Goal: Information Seeking & Learning: Check status

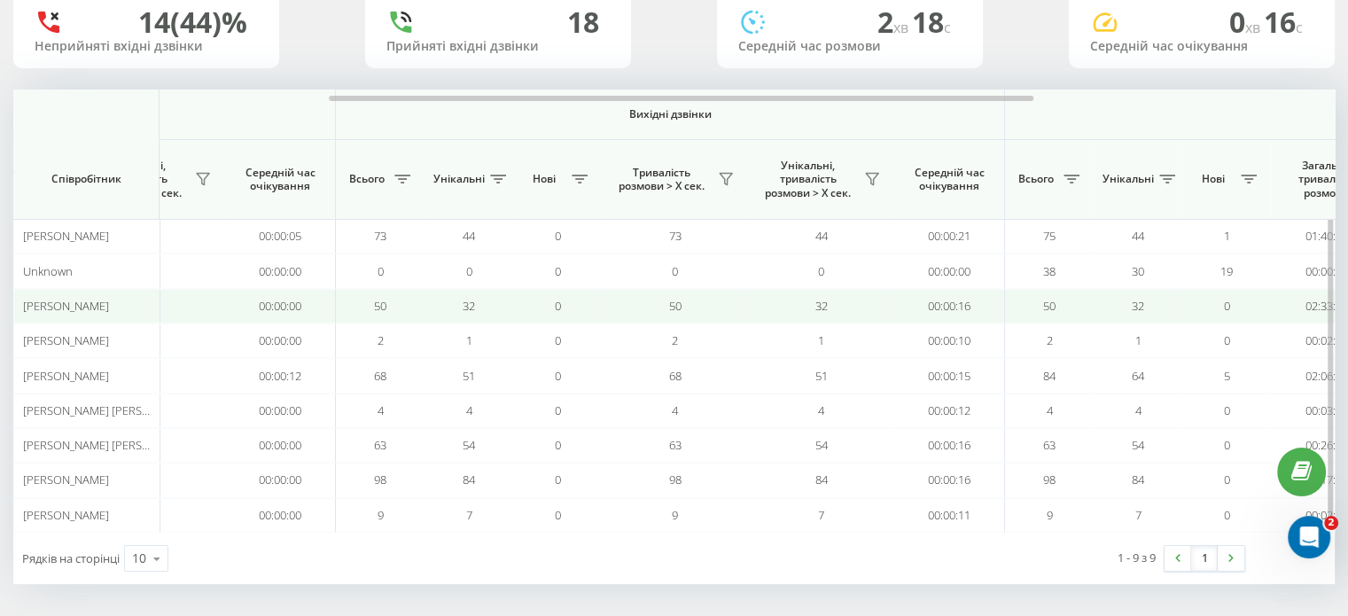
scroll to position [0, 1151]
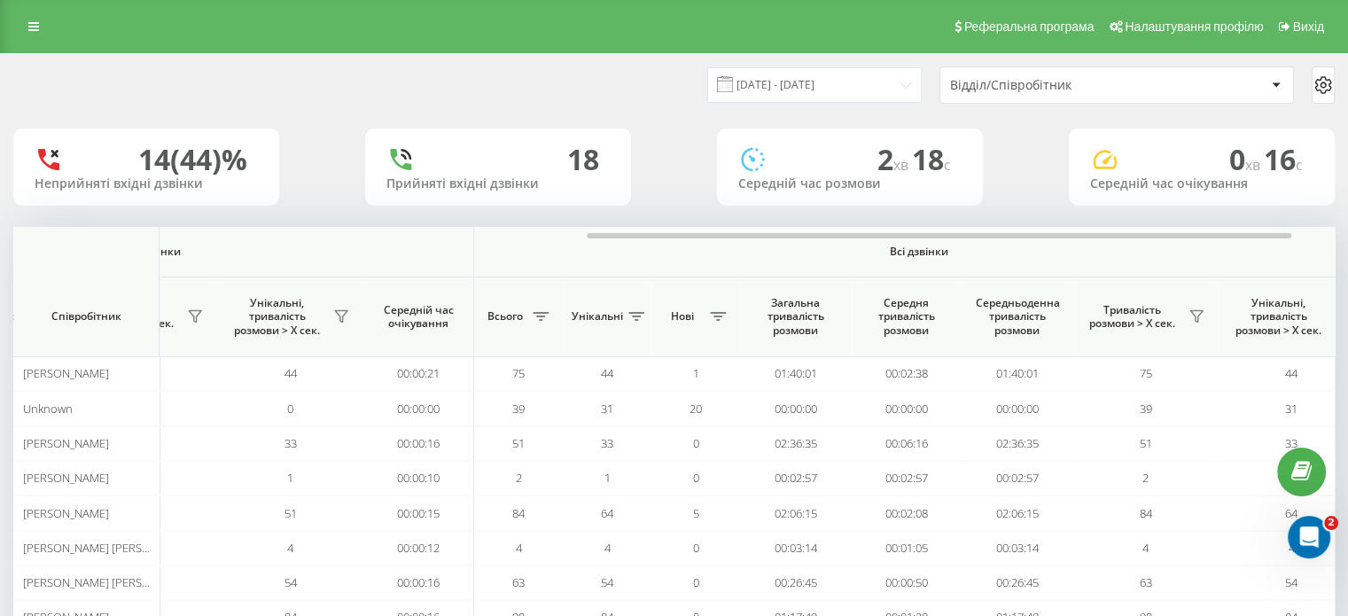
scroll to position [0, 1151]
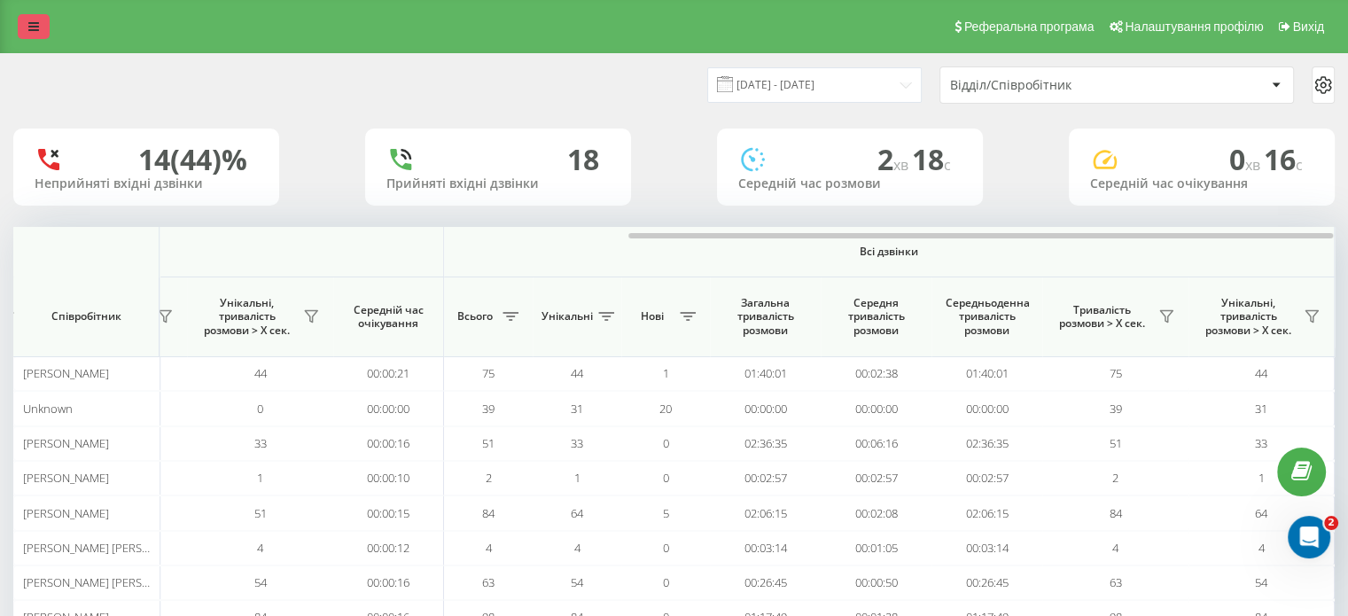
click at [35, 27] on icon at bounding box center [33, 26] width 11 height 12
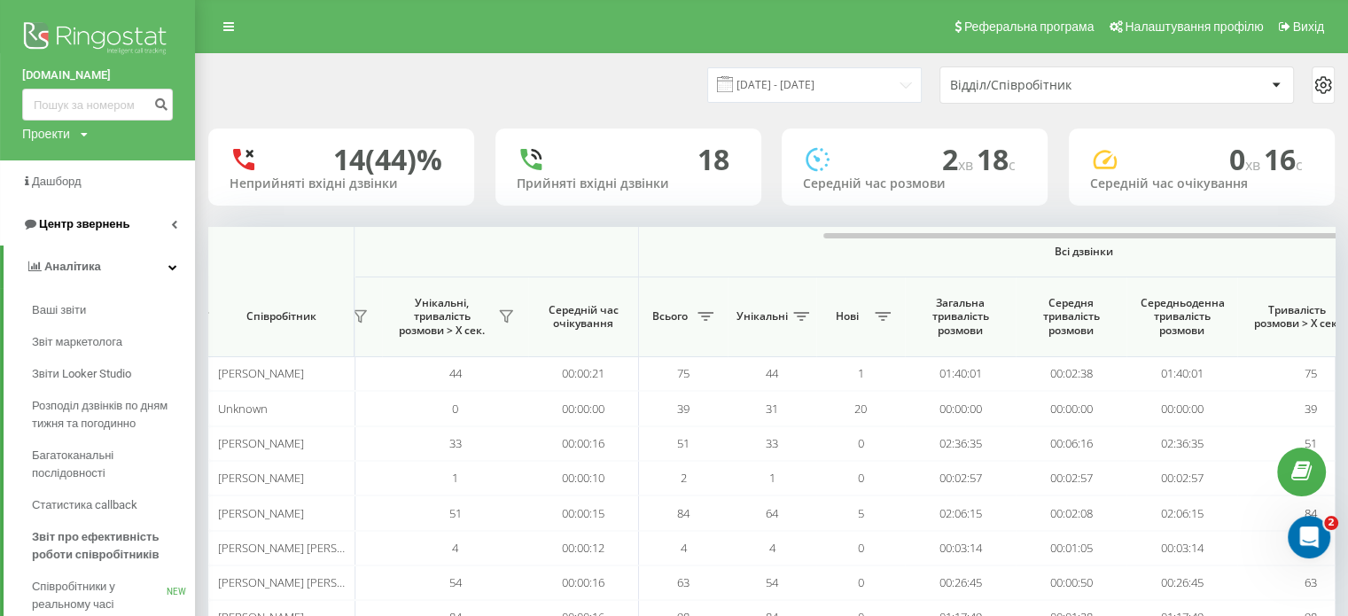
click at [145, 226] on link "Центр звернень" at bounding box center [97, 224] width 195 height 43
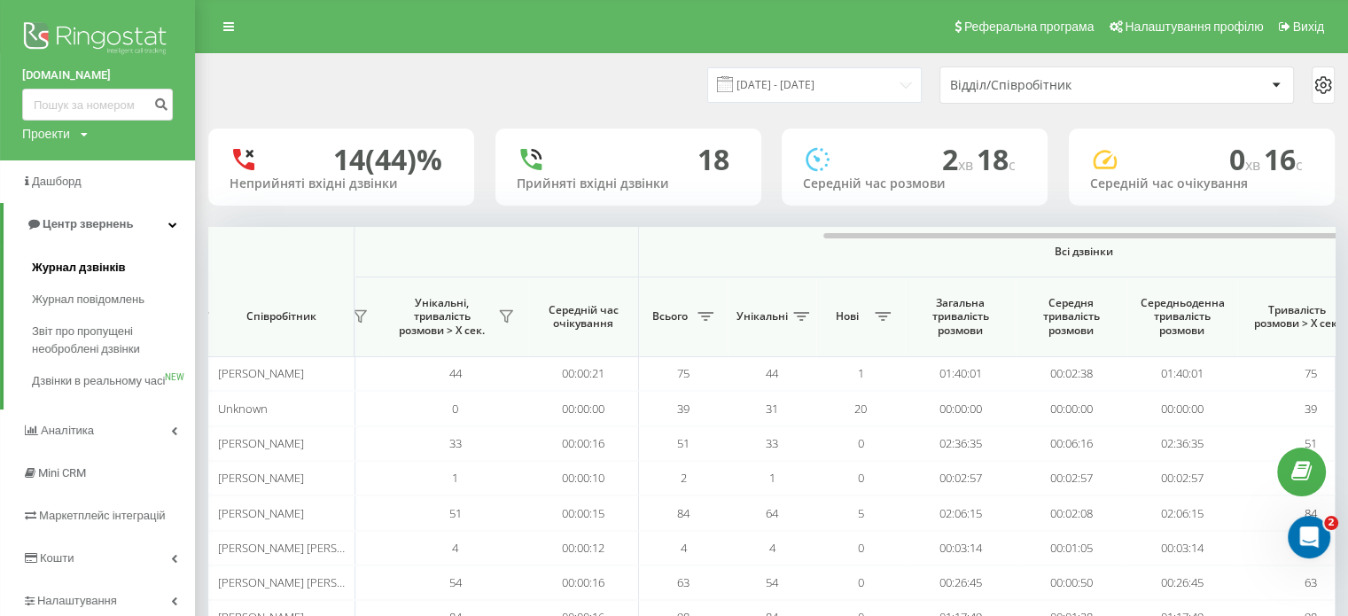
click at [122, 268] on span "Журнал дзвінків" at bounding box center [79, 268] width 94 height 18
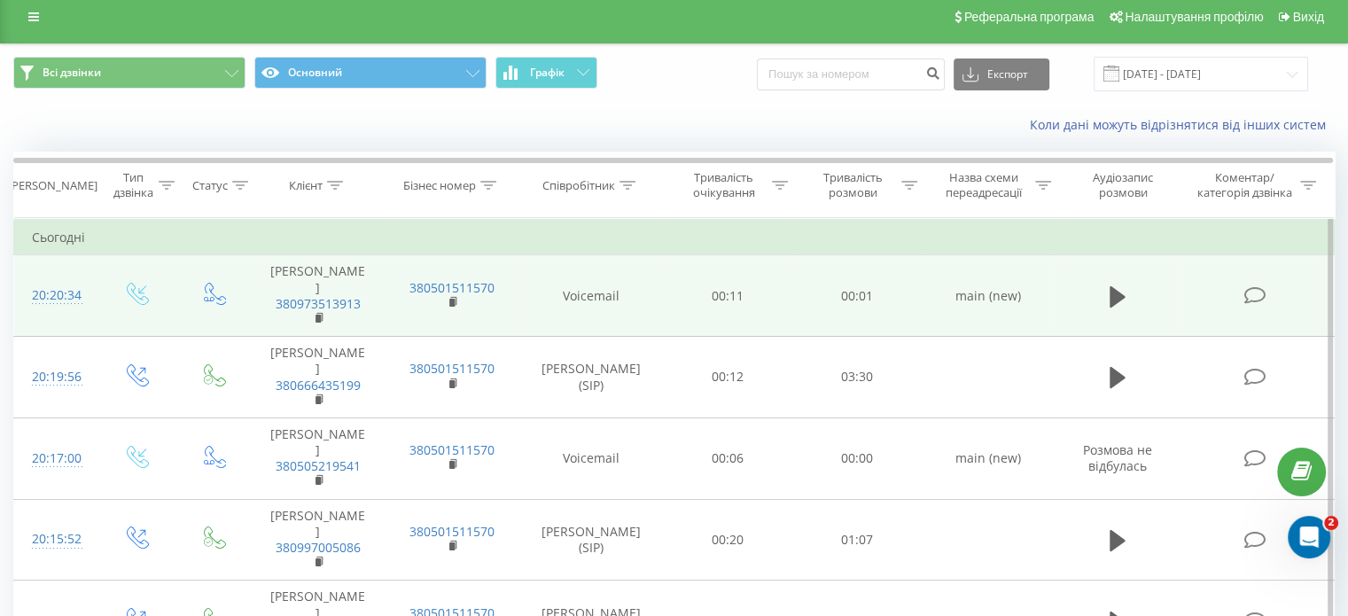
scroll to position [9, 0]
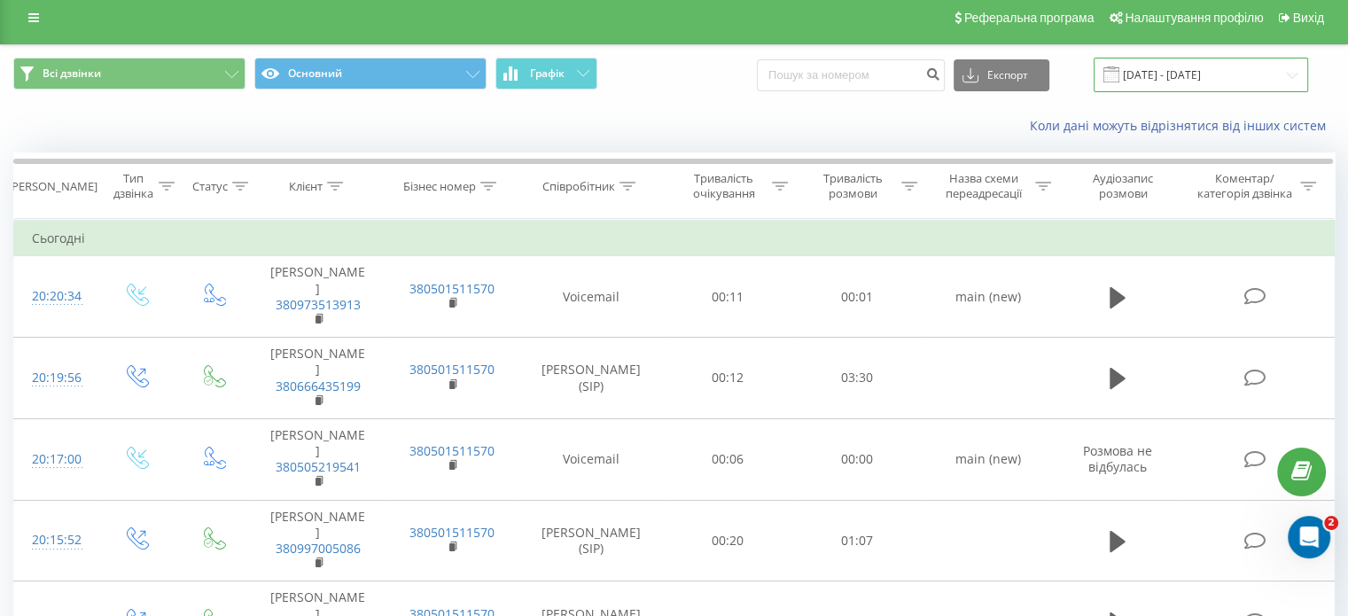
click at [1206, 73] on input "19.07.2025 - 19.08.2025" at bounding box center [1201, 75] width 215 height 35
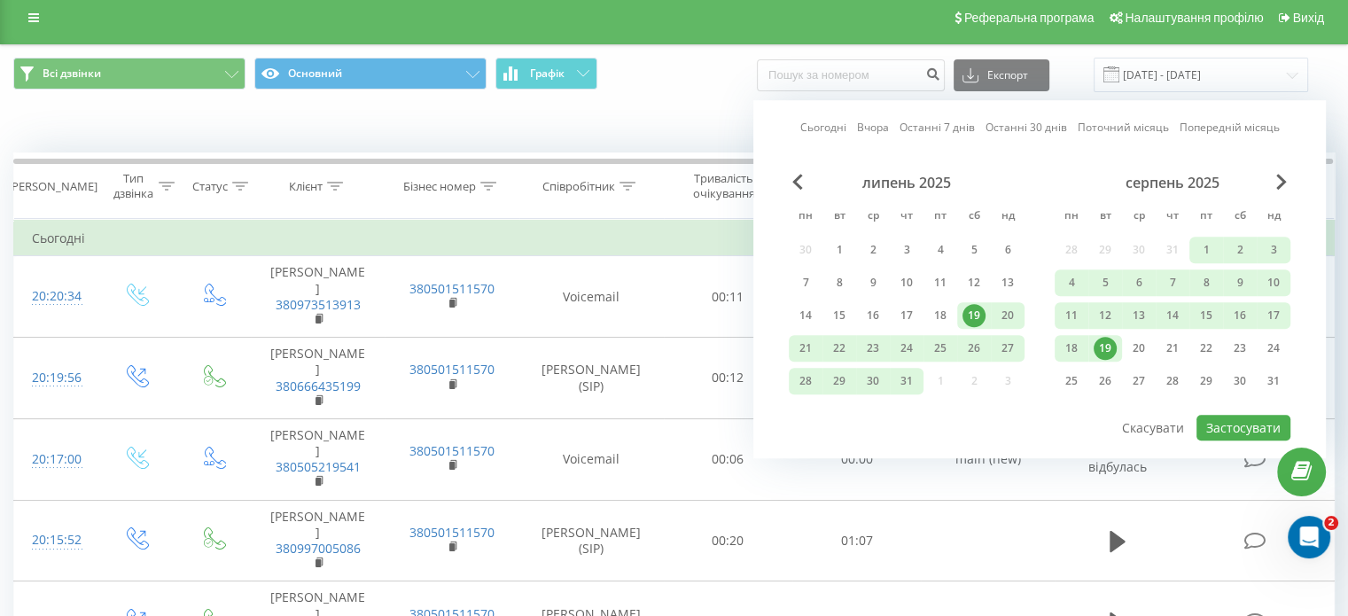
click at [1105, 337] on div "19" at bounding box center [1105, 348] width 23 height 23
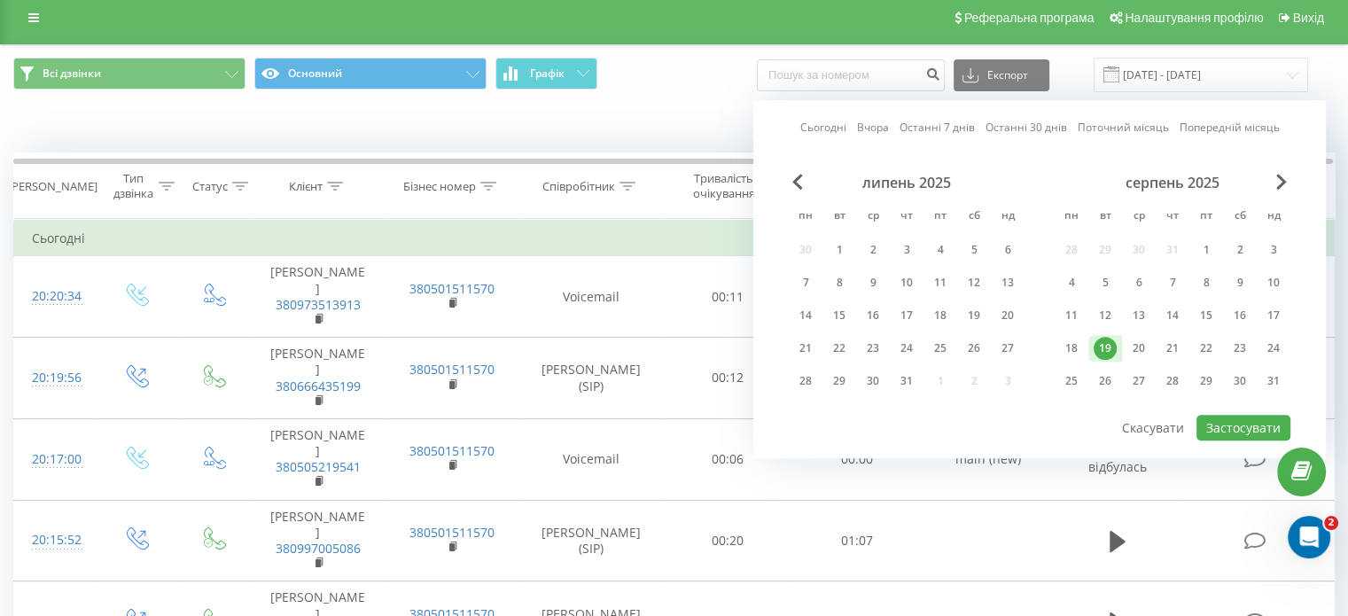
drag, startPoint x: 1105, startPoint y: 336, endPoint x: 1235, endPoint y: 440, distance: 166.5
click at [1235, 440] on div "Сьогодні Вчора Останні 7 днів Останні 30 днів Поточний місяць Попередній місяць…" at bounding box center [1039, 279] width 573 height 358
click at [1238, 428] on button "Застосувати" at bounding box center [1244, 428] width 94 height 26
type input "[DATE] - [DATE]"
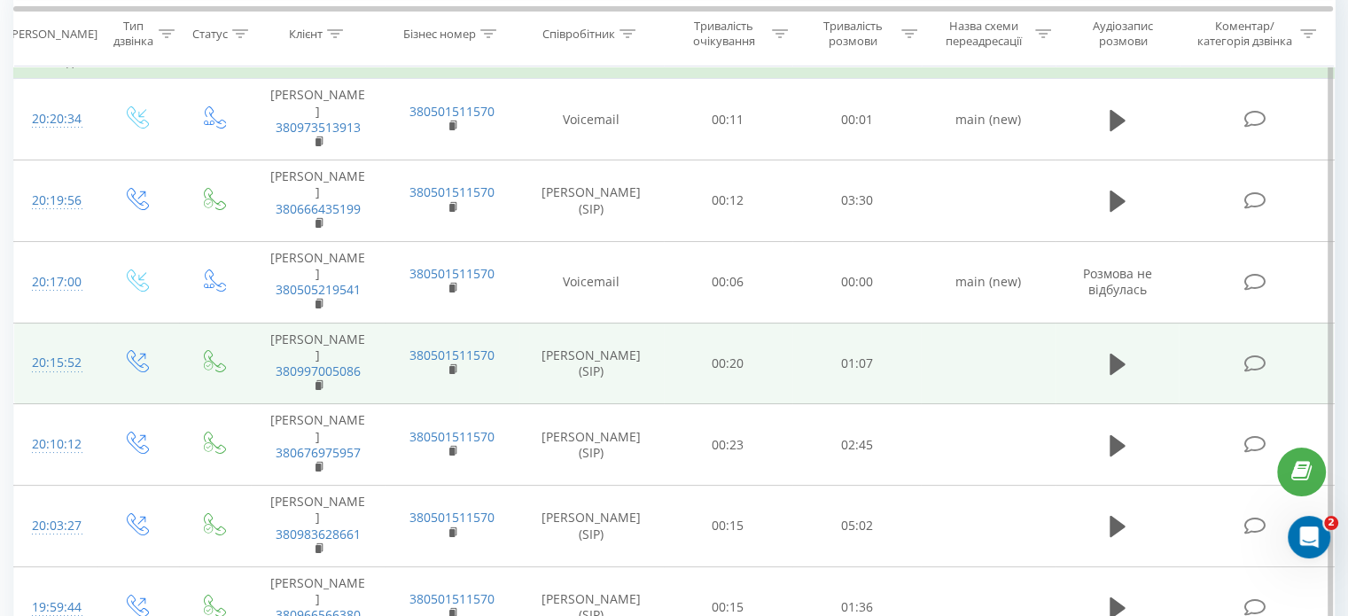
scroll to position [188, 0]
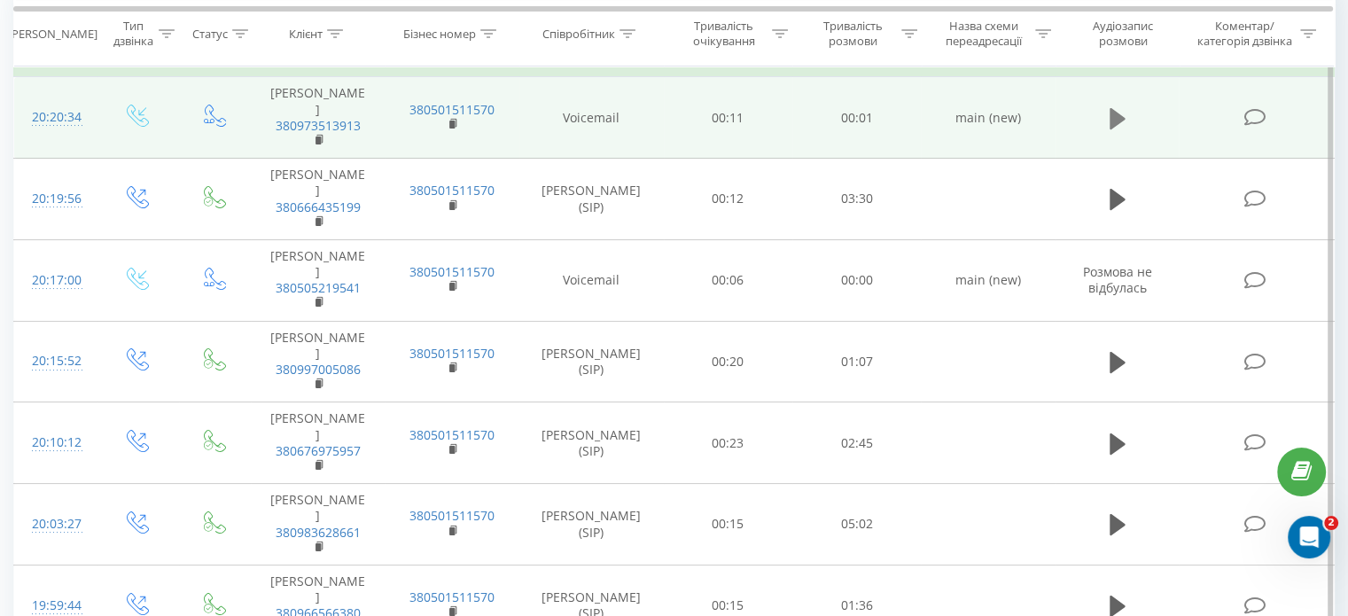
click at [1124, 121] on icon at bounding box center [1118, 118] width 16 height 25
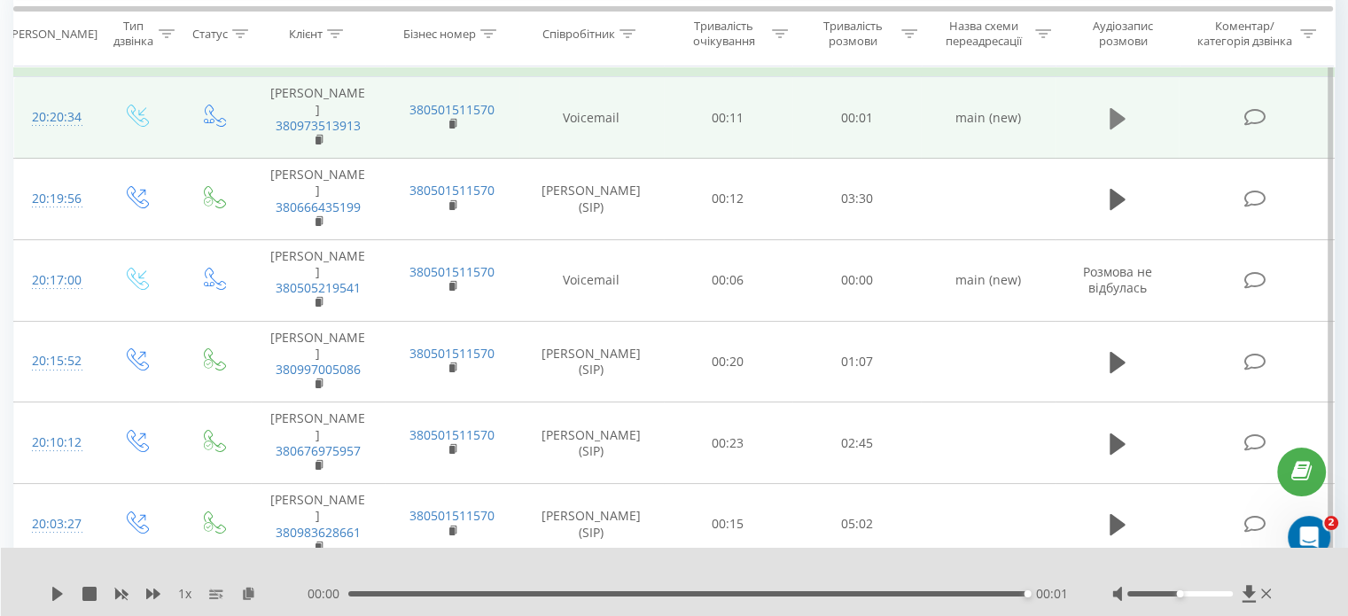
click at [1116, 124] on icon at bounding box center [1118, 118] width 16 height 25
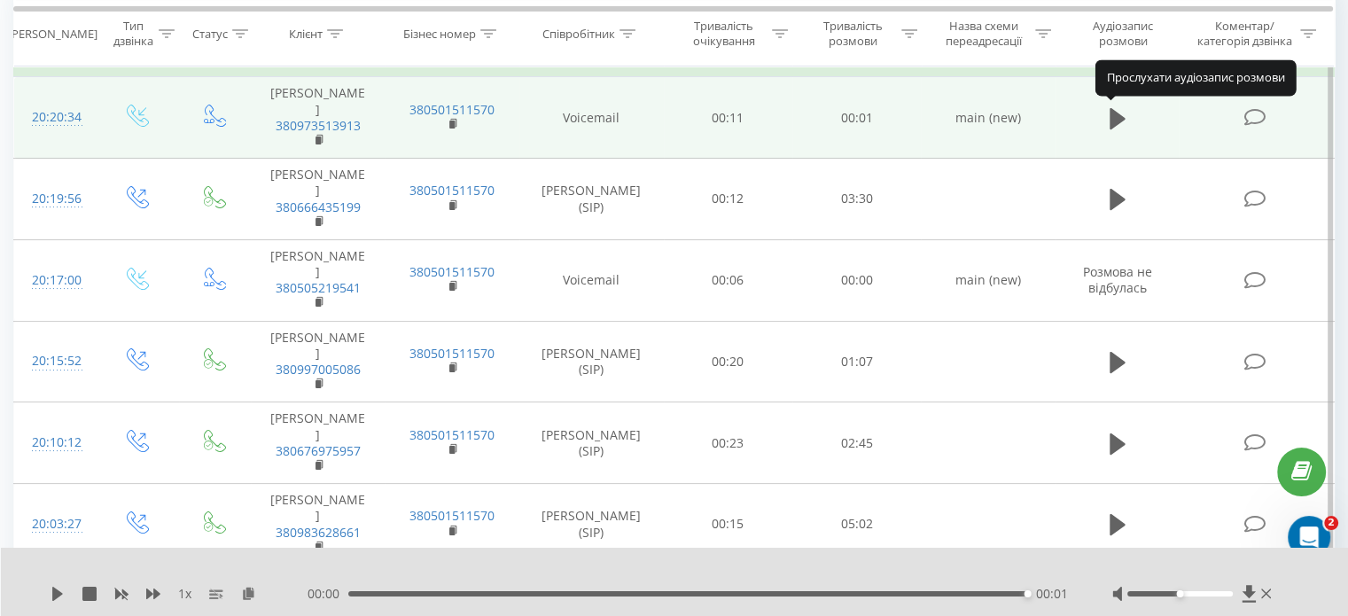
click at [1116, 124] on icon at bounding box center [1118, 118] width 16 height 25
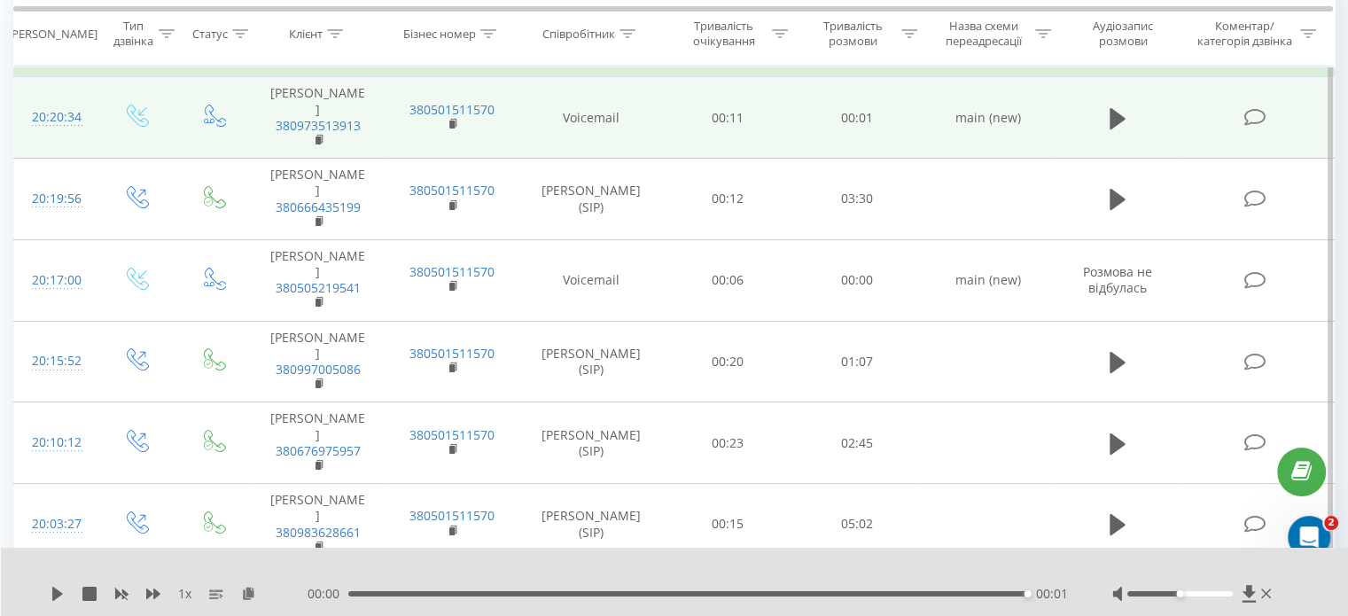
click at [1116, 124] on icon at bounding box center [1118, 118] width 16 height 25
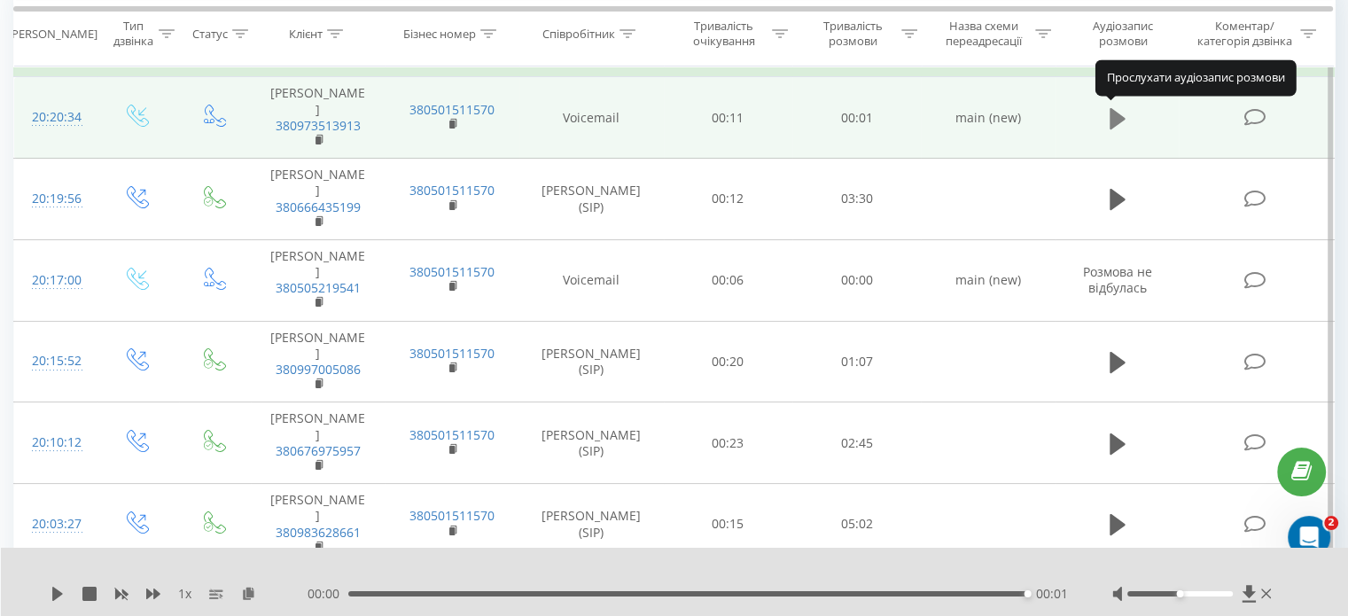
click at [1116, 110] on icon at bounding box center [1118, 118] width 16 height 21
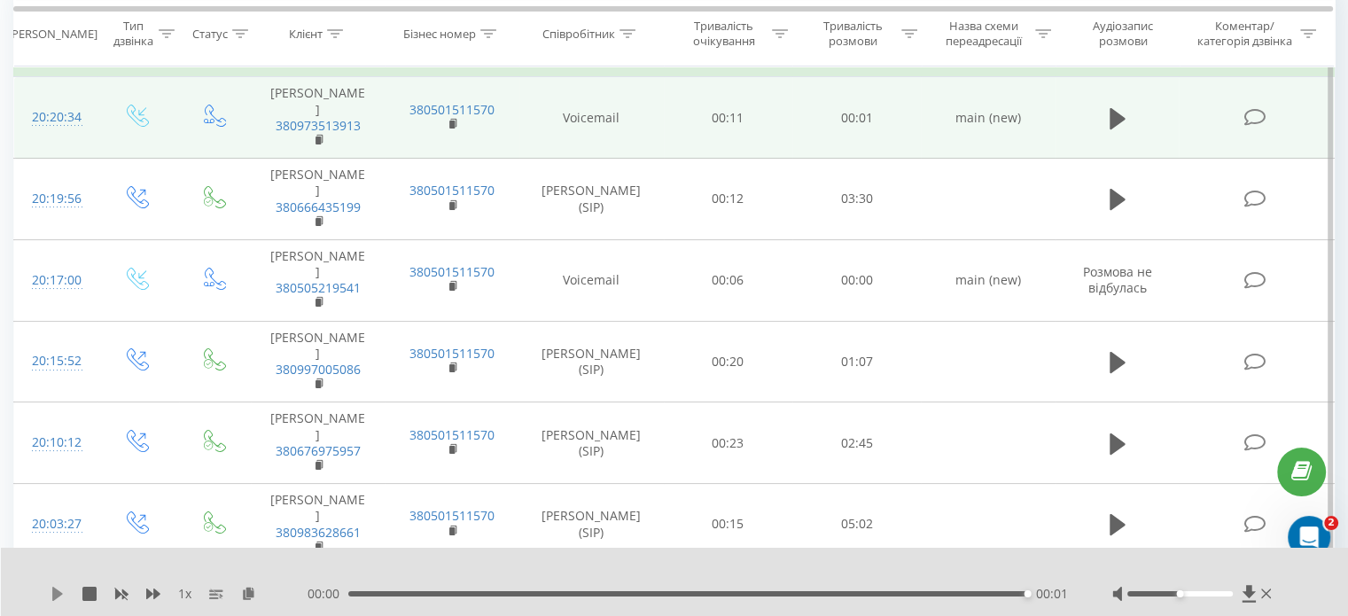
click at [61, 595] on icon at bounding box center [57, 594] width 11 height 14
click at [61, 597] on icon at bounding box center [58, 594] width 14 height 14
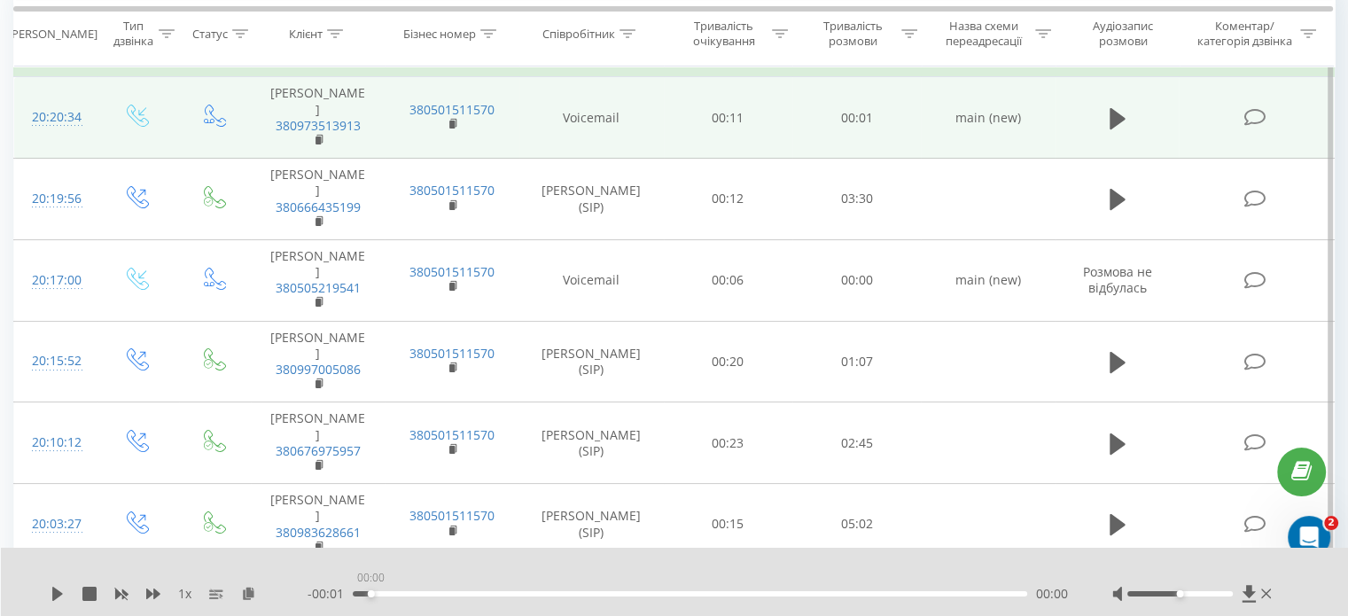
click at [366, 592] on div "00:00" at bounding box center [690, 593] width 675 height 5
click at [57, 591] on icon at bounding box center [57, 594] width 11 height 14
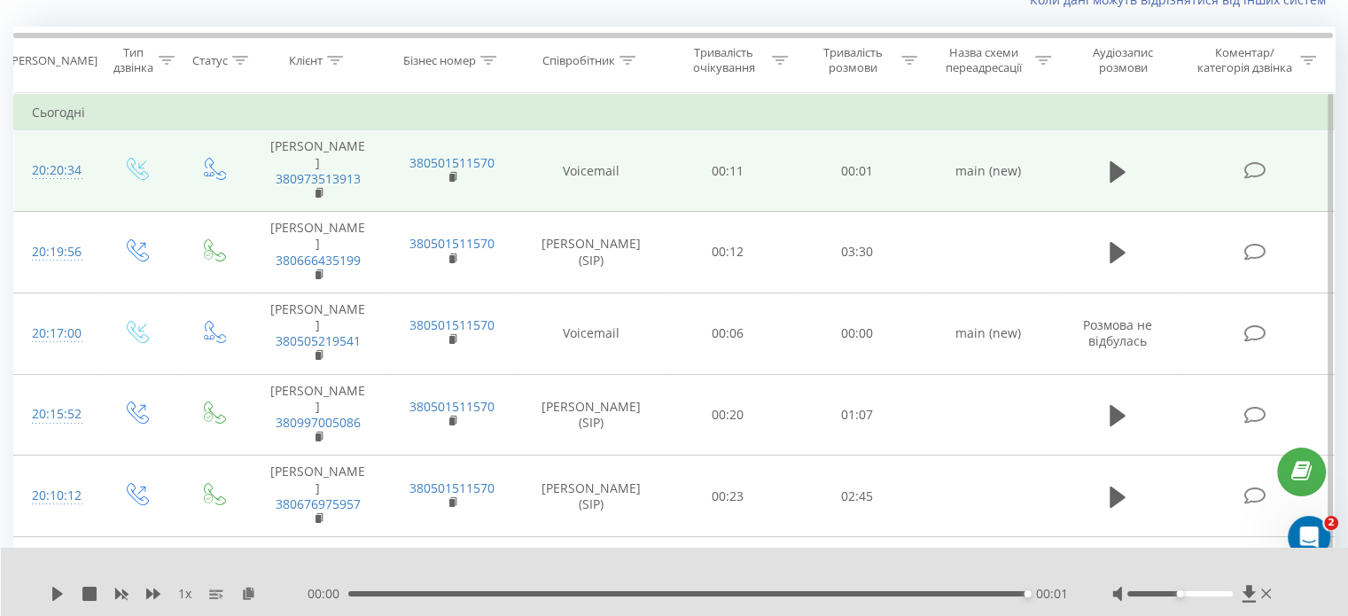
scroll to position [0, 0]
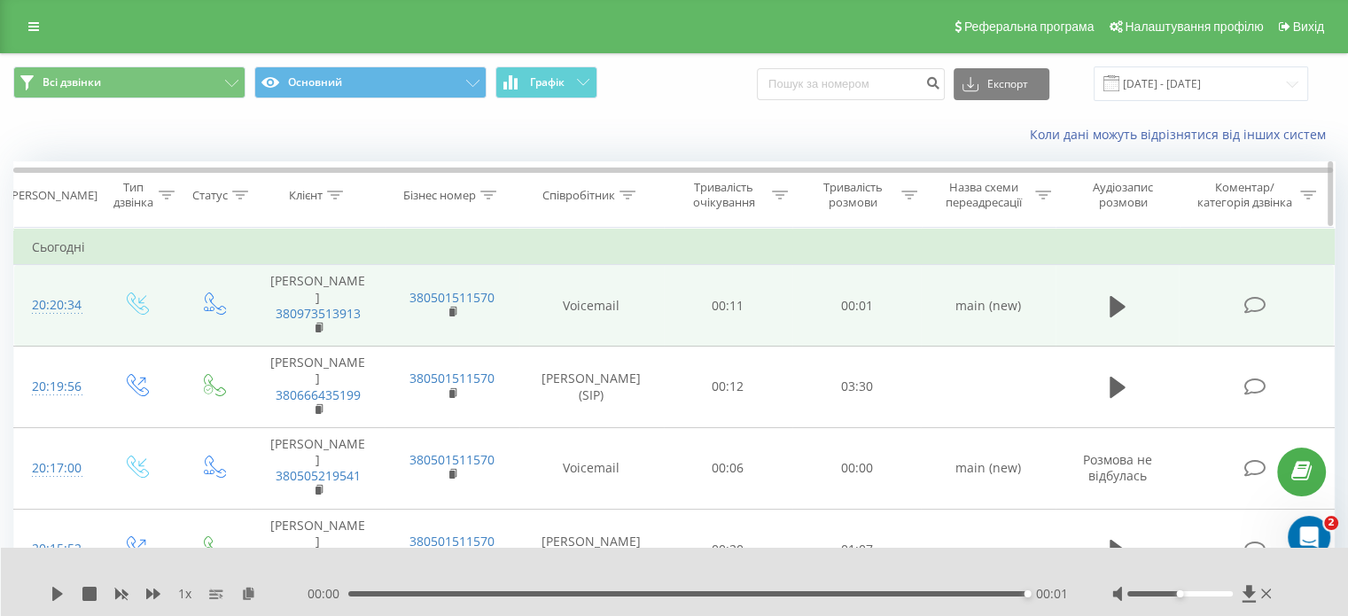
click at [628, 197] on icon at bounding box center [628, 195] width 16 height 9
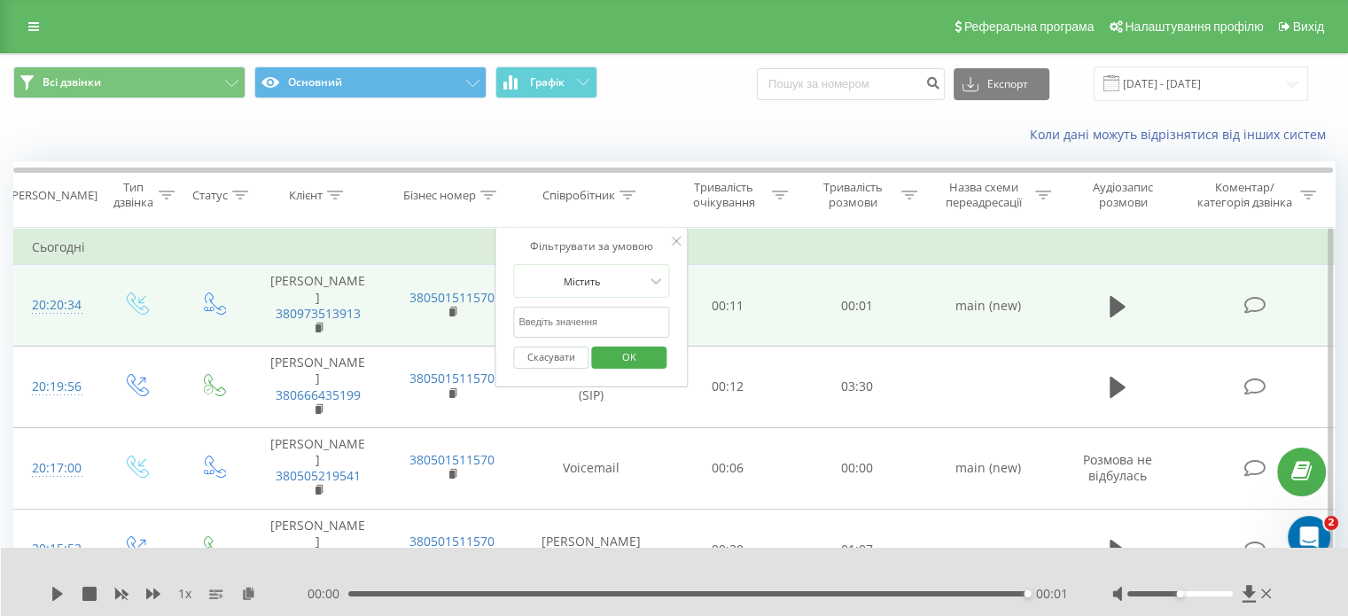
click at [593, 322] on input "text" at bounding box center [591, 322] width 156 height 31
type input "Гаврилюк"
click at [624, 354] on span "OK" at bounding box center [630, 356] width 50 height 27
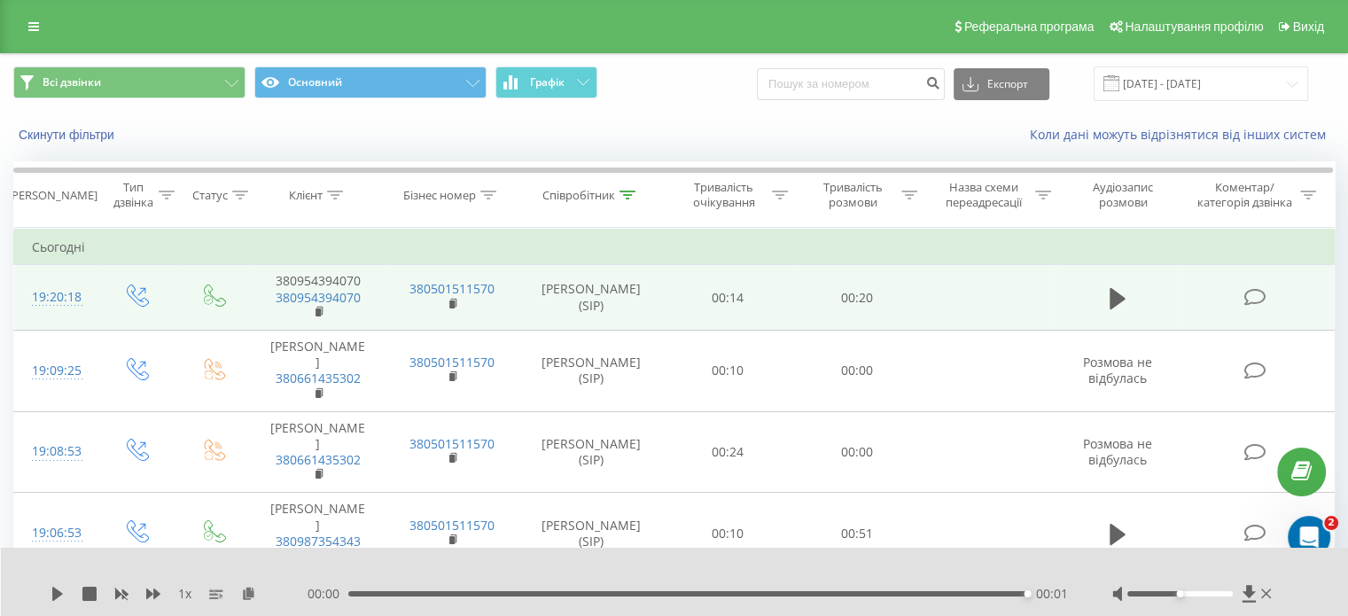
click at [528, 137] on div "Коли дані можуть відрізнятися вiд інших систем" at bounding box center [926, 135] width 841 height 18
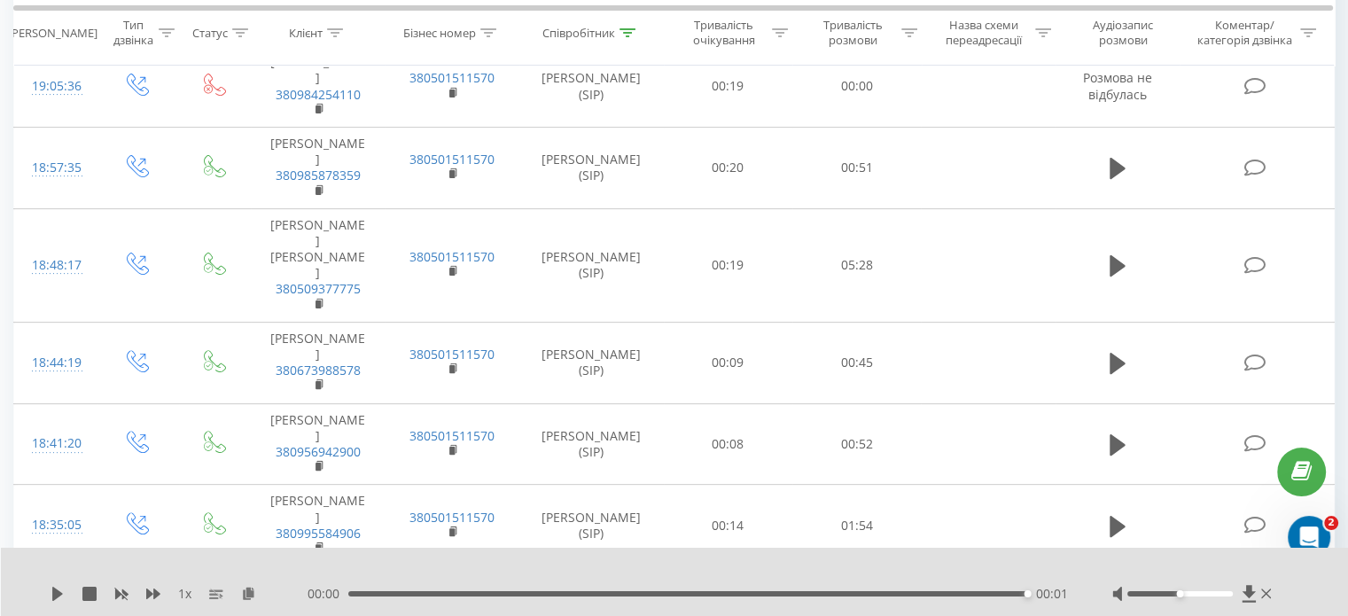
scroll to position [1493, 0]
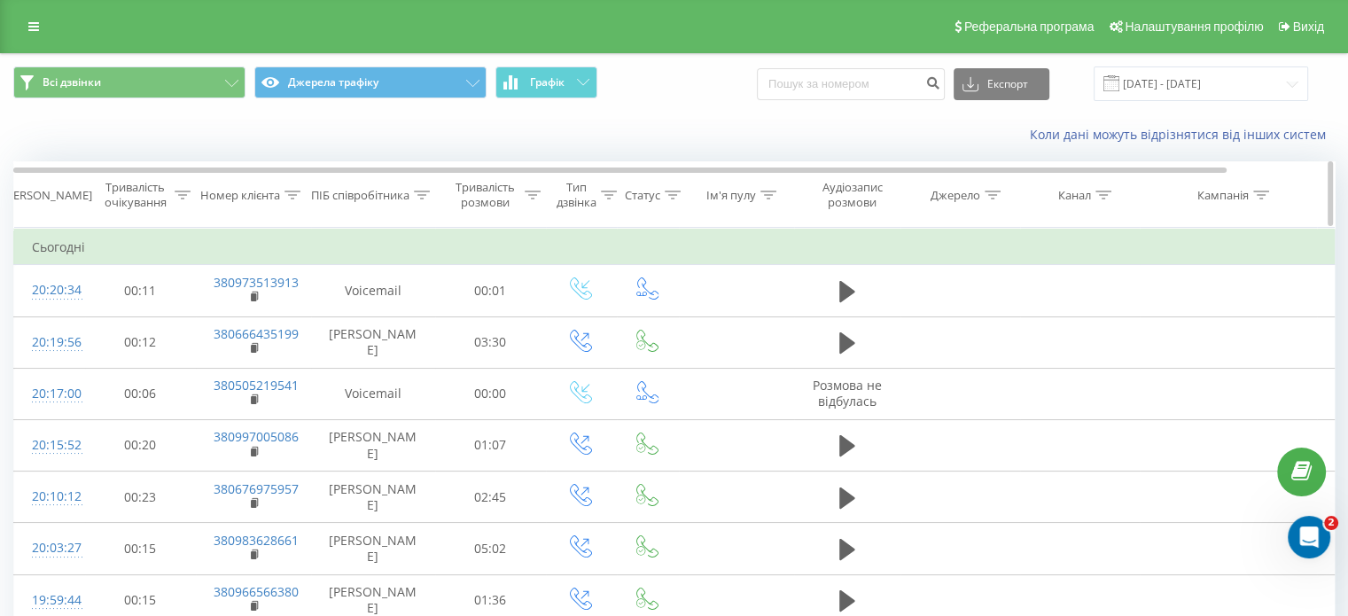
click at [422, 196] on icon at bounding box center [422, 195] width 16 height 9
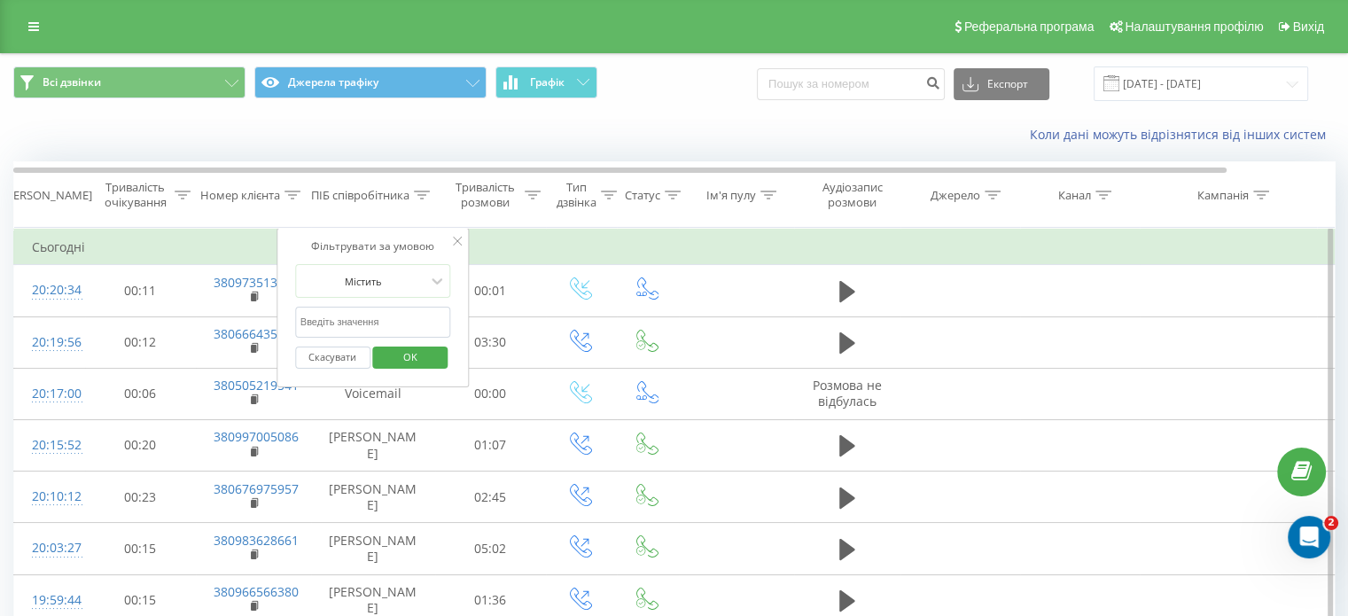
click at [357, 326] on input "text" at bounding box center [373, 322] width 156 height 31
click at [433, 357] on span "OK" at bounding box center [411, 356] width 50 height 27
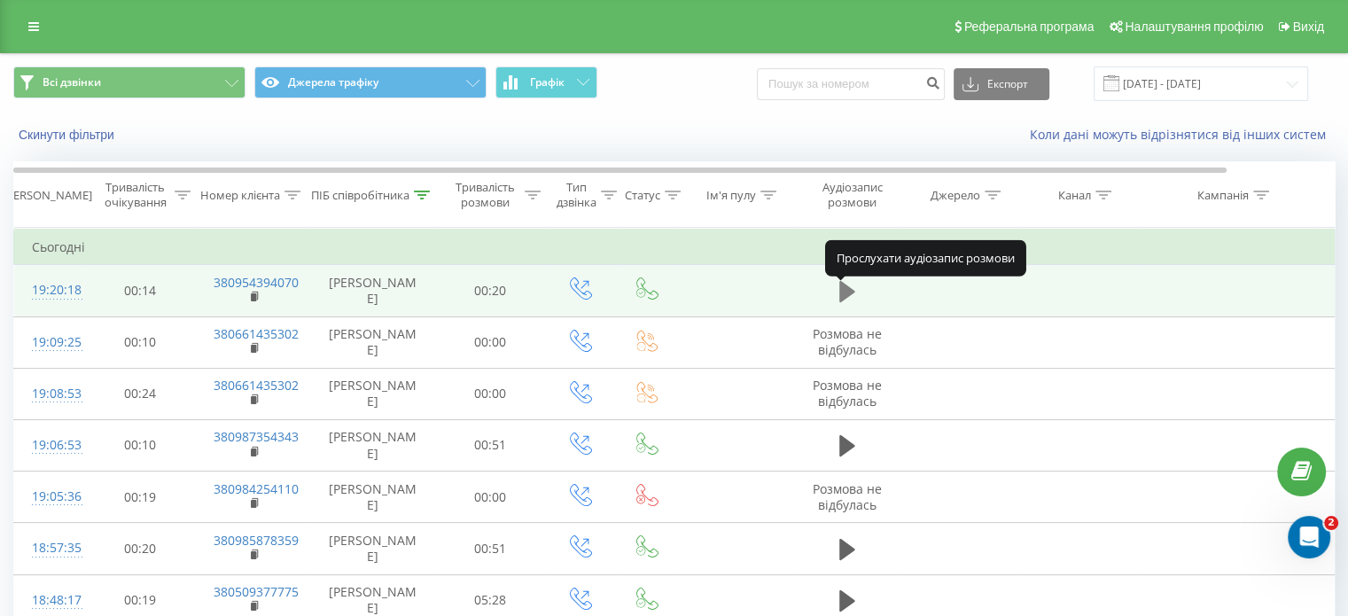
click at [847, 301] on icon at bounding box center [847, 291] width 16 height 21
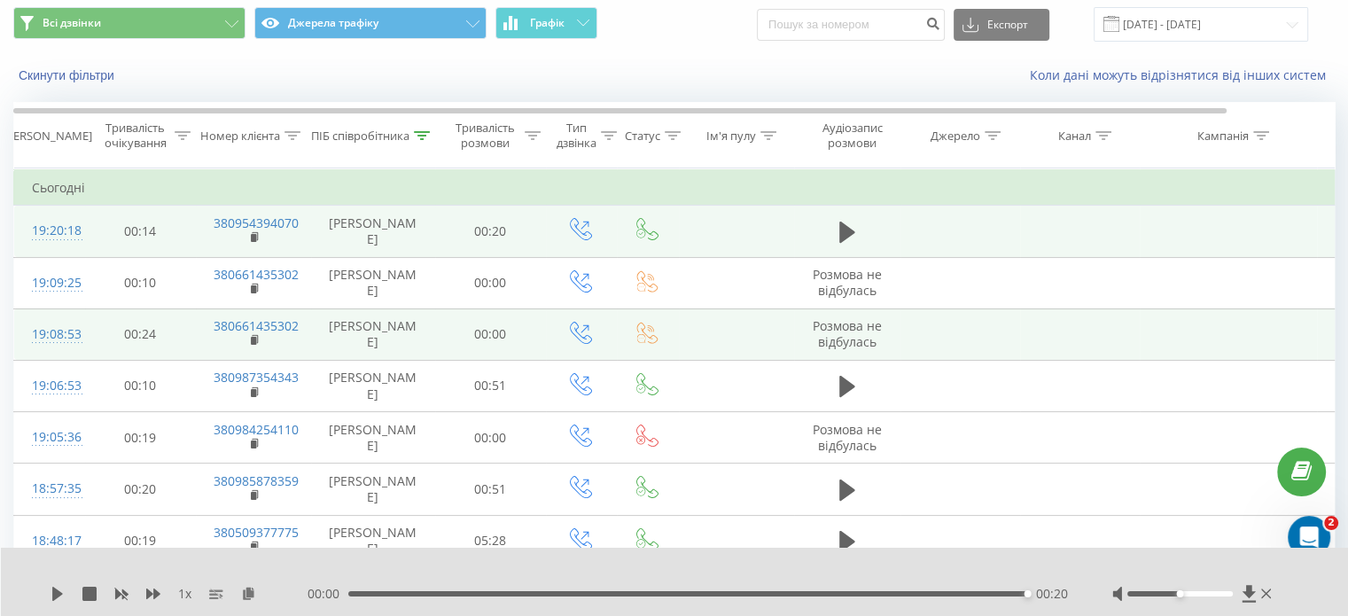
scroll to position [63, 0]
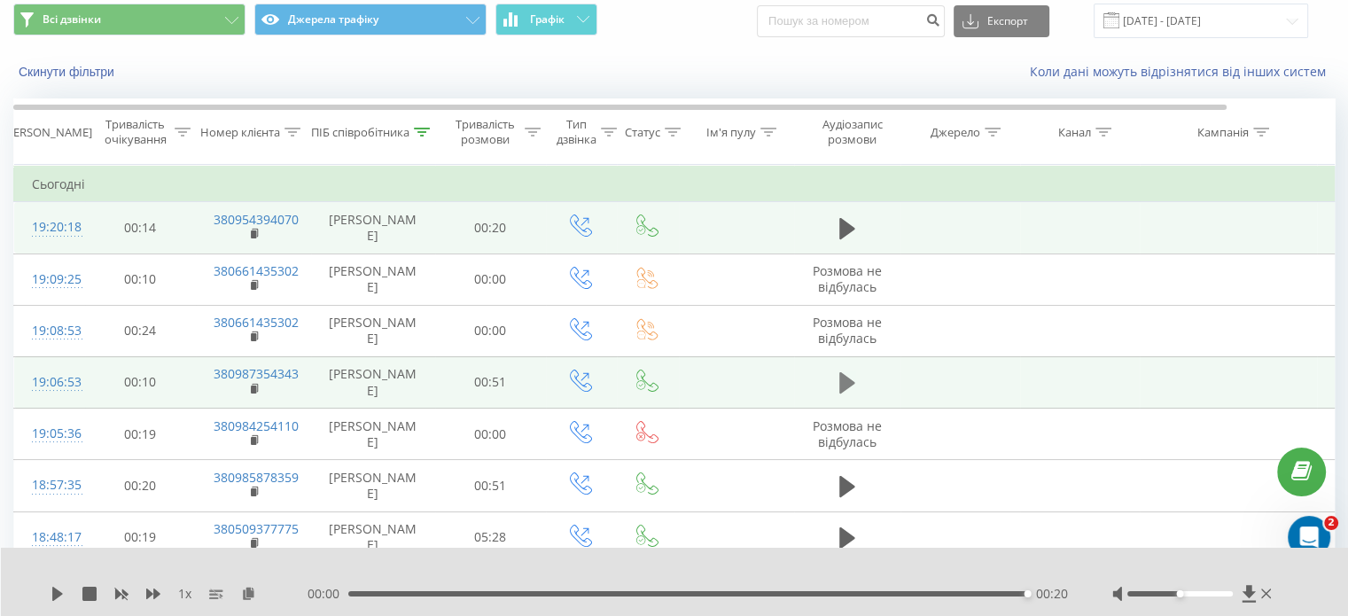
click at [850, 394] on icon at bounding box center [847, 382] width 16 height 21
click at [53, 596] on icon at bounding box center [54, 594] width 4 height 14
click at [251, 394] on rect at bounding box center [253, 390] width 5 height 8
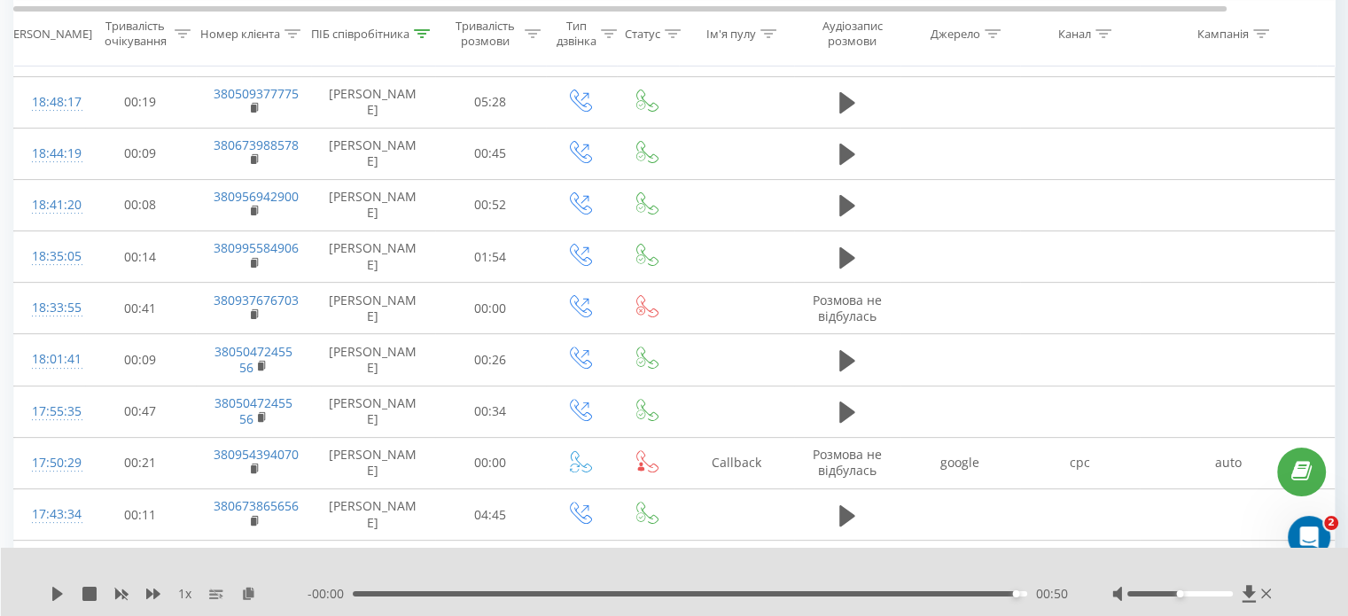
scroll to position [500, 0]
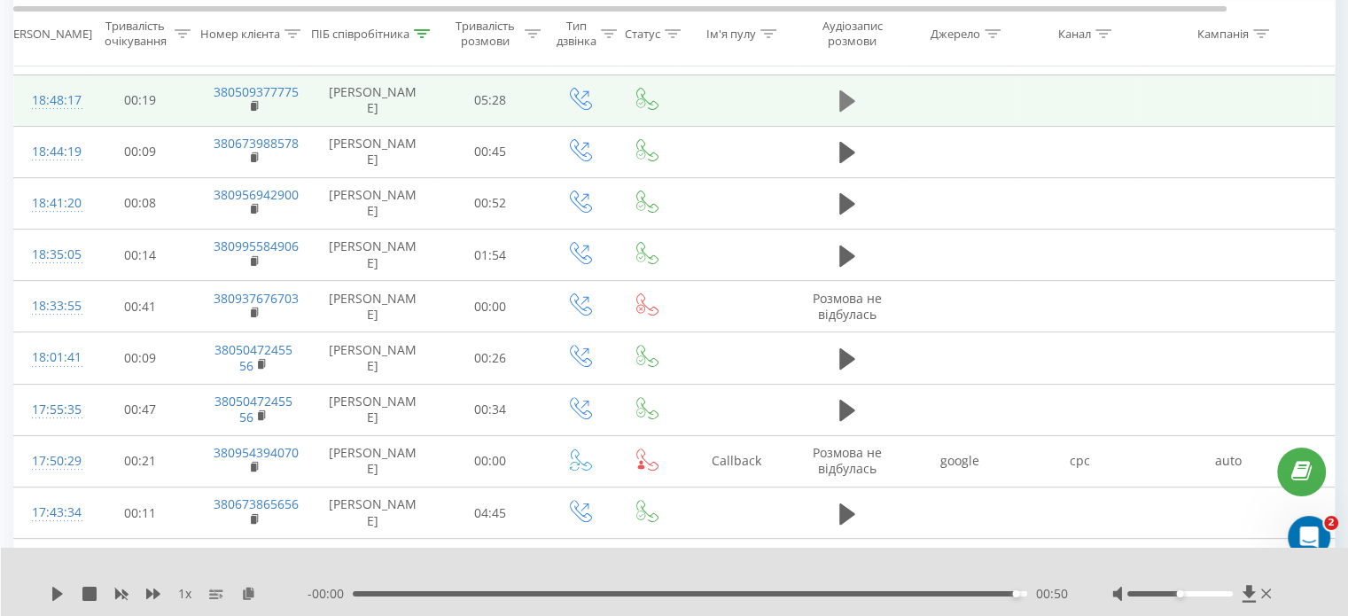
click at [840, 112] on icon at bounding box center [847, 100] width 16 height 21
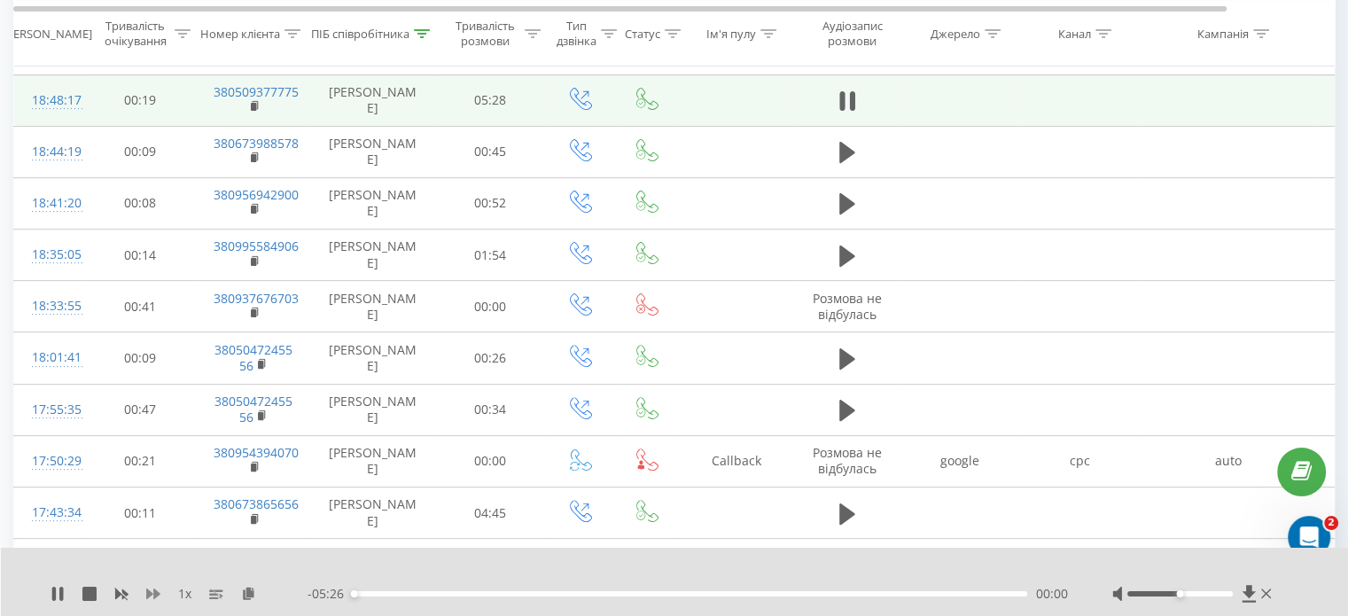
click at [152, 595] on icon at bounding box center [153, 594] width 14 height 14
click at [153, 592] on icon at bounding box center [153, 594] width 14 height 11
click at [254, 111] on rect at bounding box center [253, 107] width 5 height 8
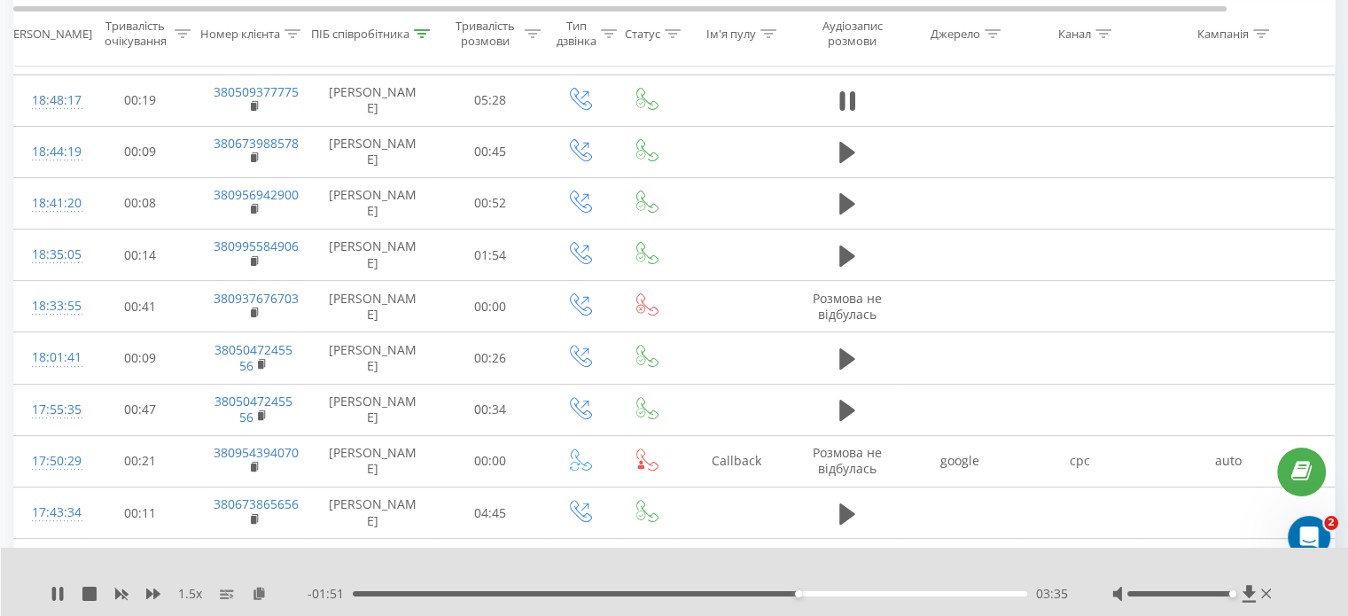
click at [1228, 595] on div at bounding box center [1180, 593] width 105 height 5
click at [771, 592] on div "03:22" at bounding box center [690, 593] width 675 height 5
click at [824, 593] on div "03:48" at bounding box center [690, 593] width 675 height 5
click at [958, 596] on div "04:53" at bounding box center [690, 593] width 675 height 5
click at [122, 595] on rect at bounding box center [123, 593] width 8 height 7
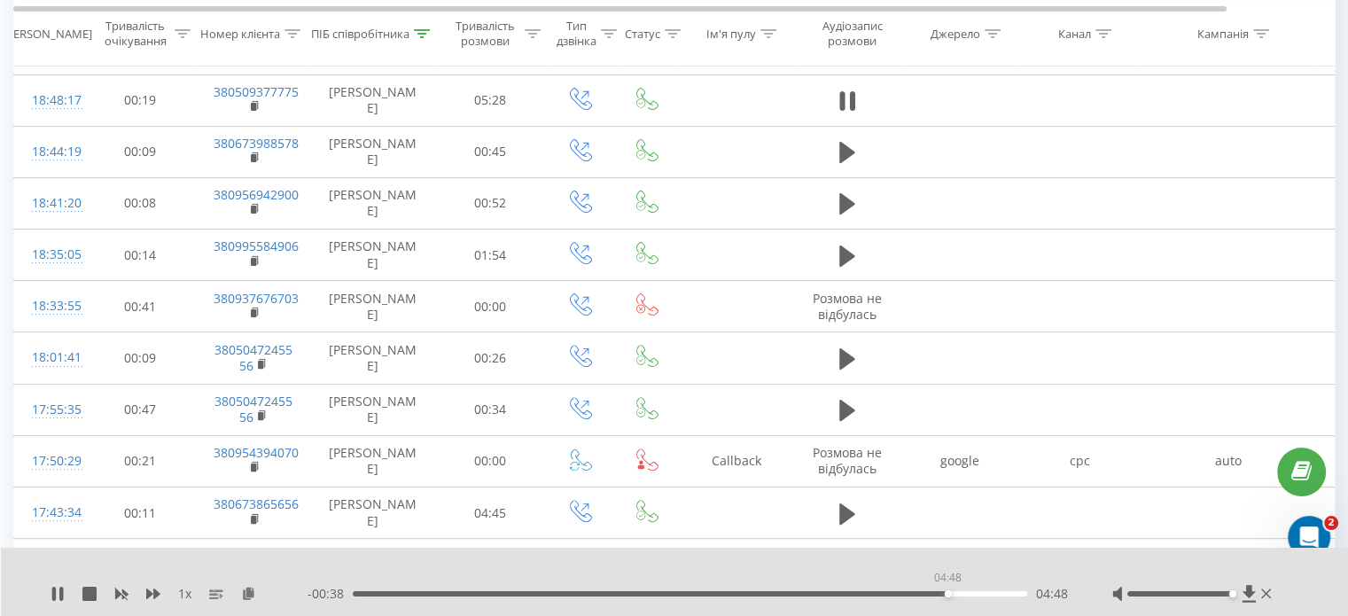
click at [948, 591] on div "04:48" at bounding box center [690, 593] width 675 height 5
click at [987, 591] on div "05:16" at bounding box center [690, 593] width 675 height 5
click at [988, 596] on div "05:07" at bounding box center [690, 593] width 675 height 5
click at [979, 595] on div "05:09" at bounding box center [690, 593] width 675 height 5
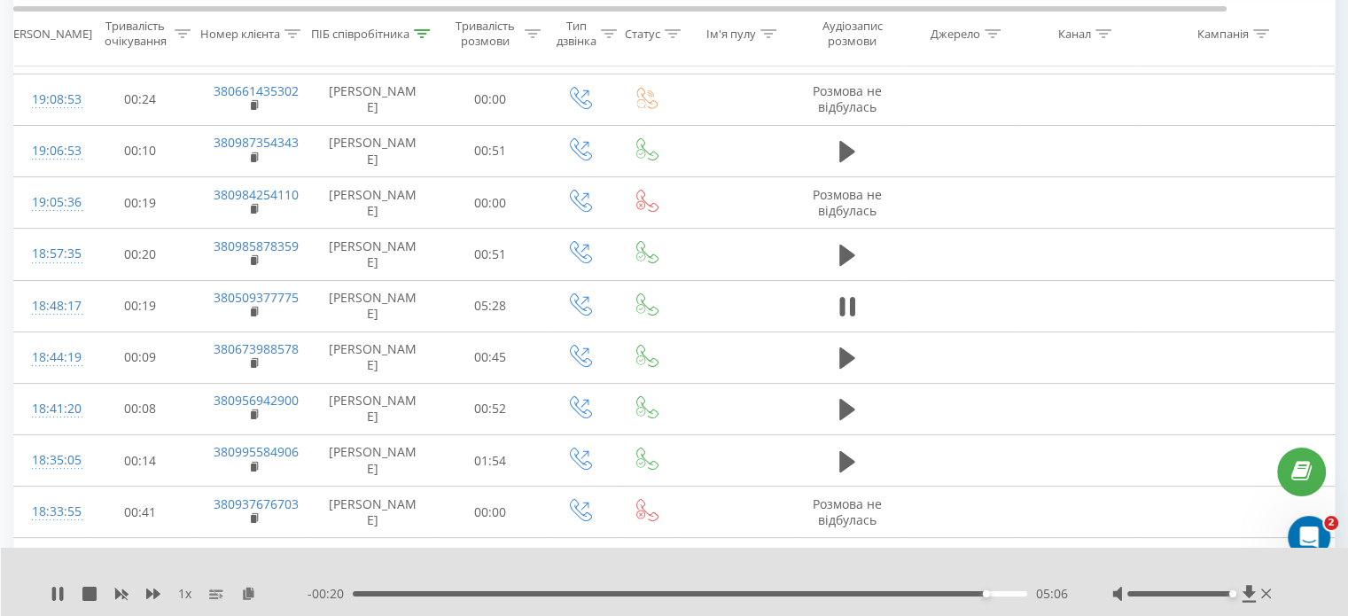
scroll to position [308, 0]
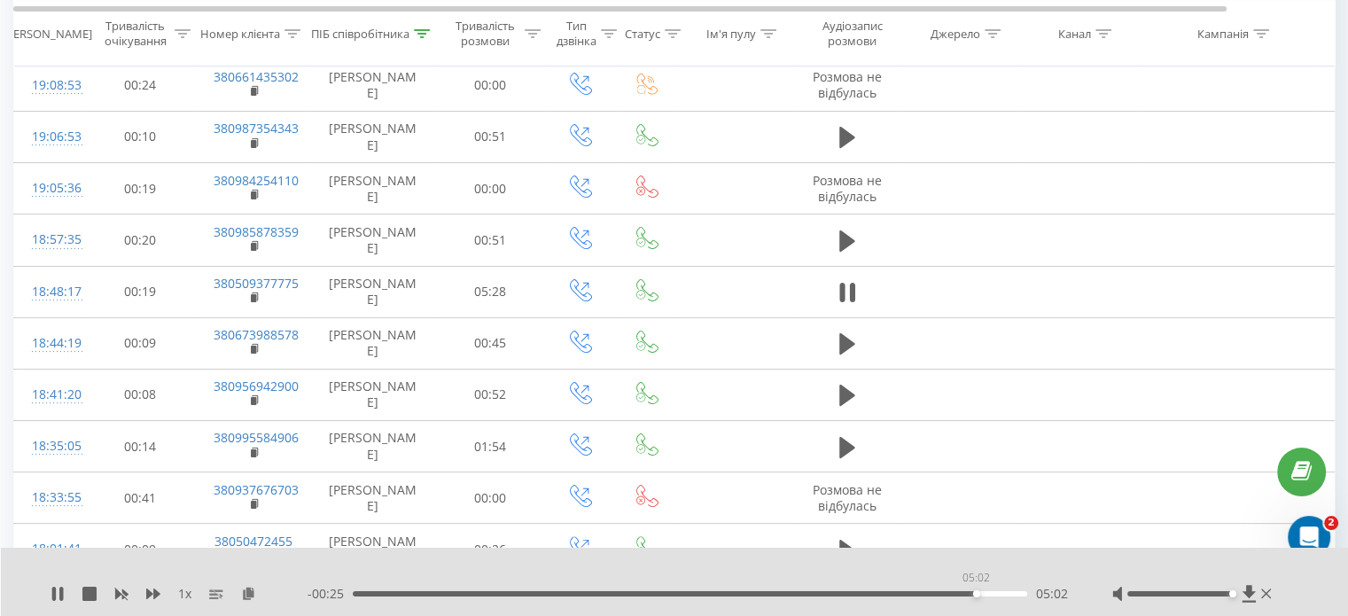
click at [976, 595] on div "05:02" at bounding box center [690, 593] width 675 height 5
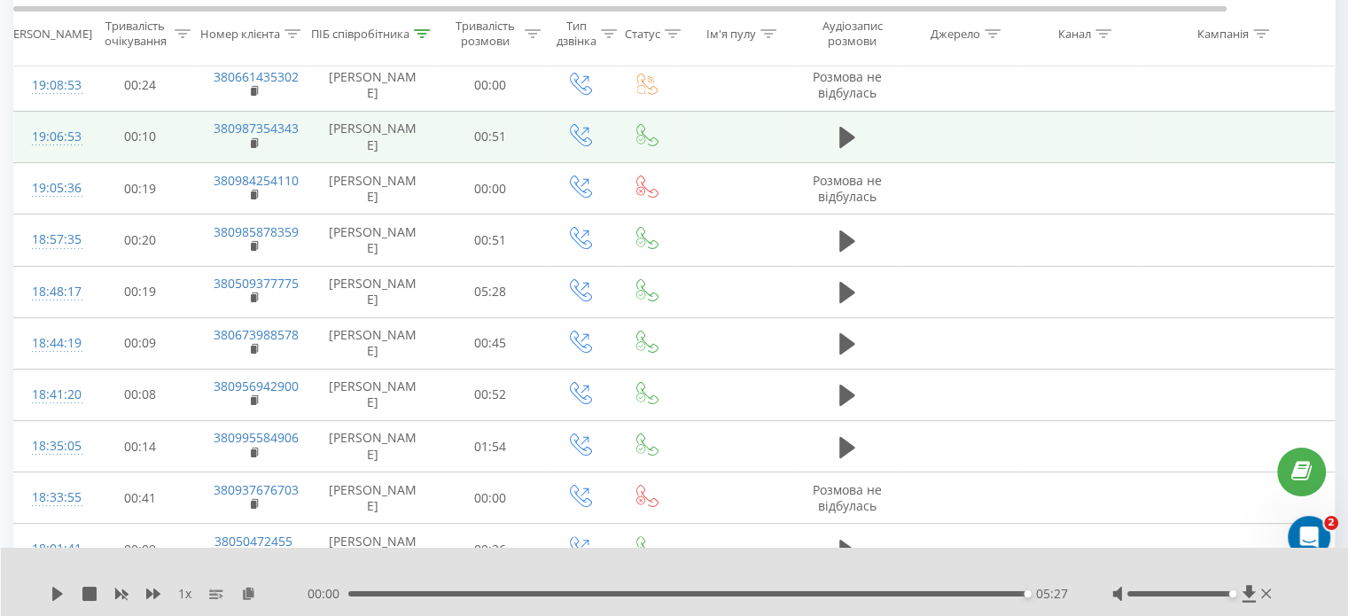
scroll to position [0, 0]
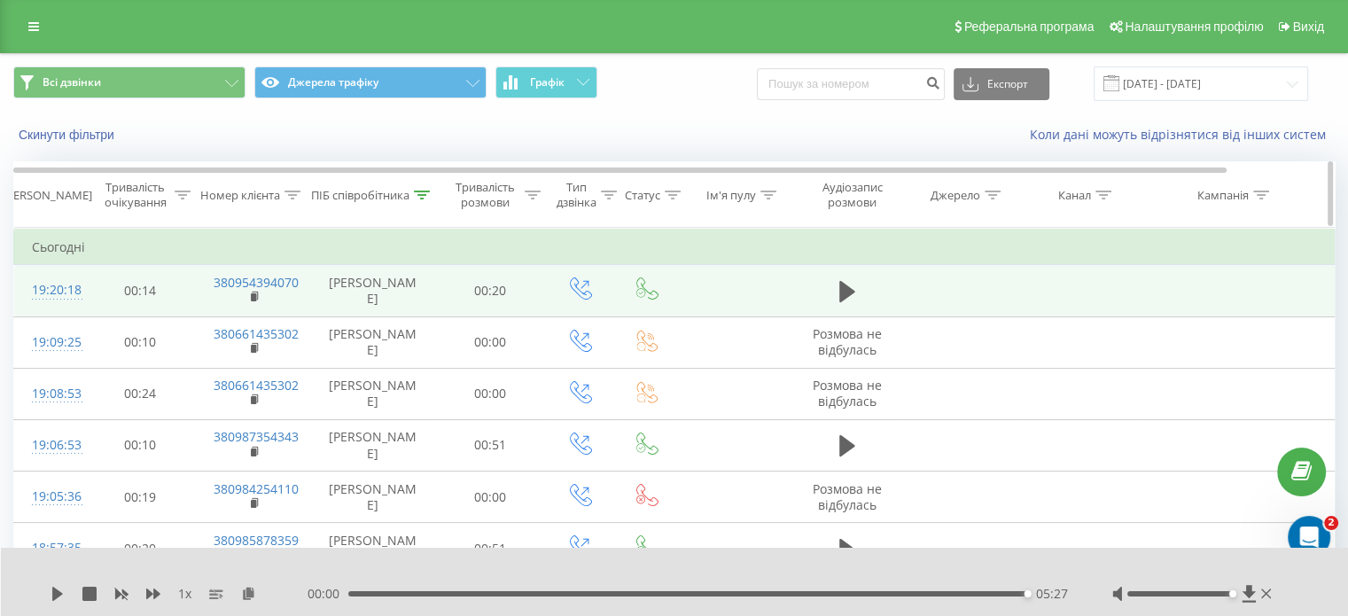
click at [426, 192] on icon at bounding box center [422, 195] width 16 height 9
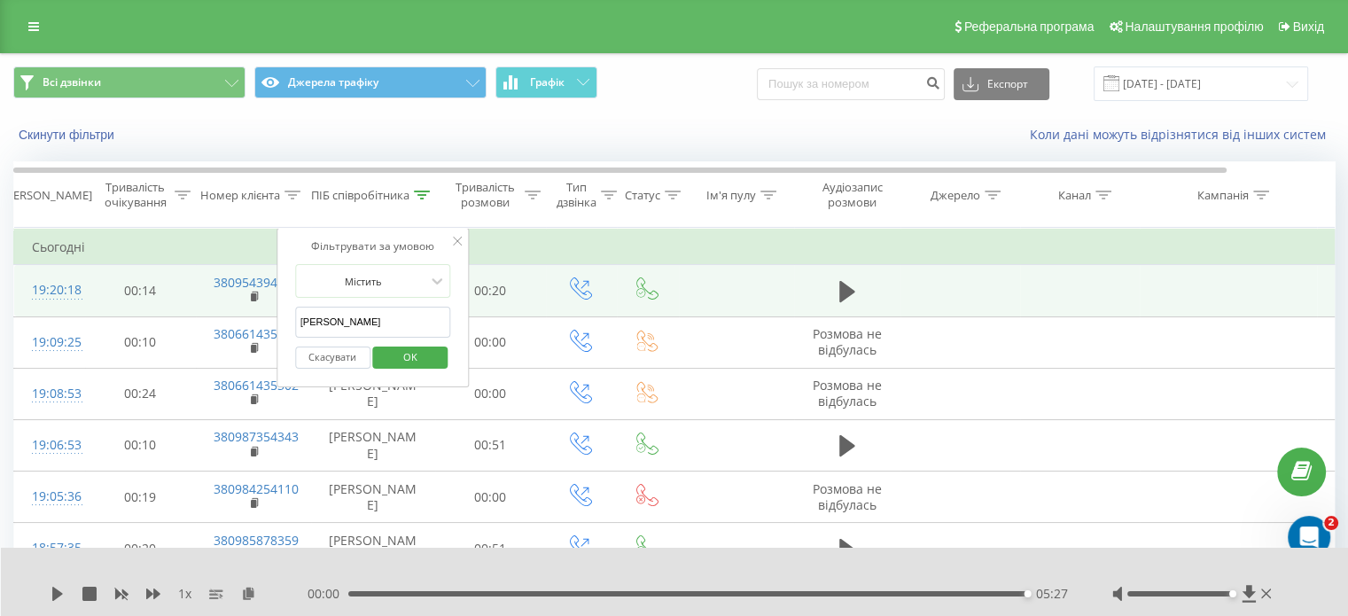
click at [392, 320] on input "Гаврилюк" at bounding box center [373, 322] width 156 height 31
type input "Г"
click at [392, 320] on input "text" at bounding box center [373, 322] width 156 height 31
type input "Холоденко"
click at [413, 353] on span "OK" at bounding box center [411, 356] width 50 height 27
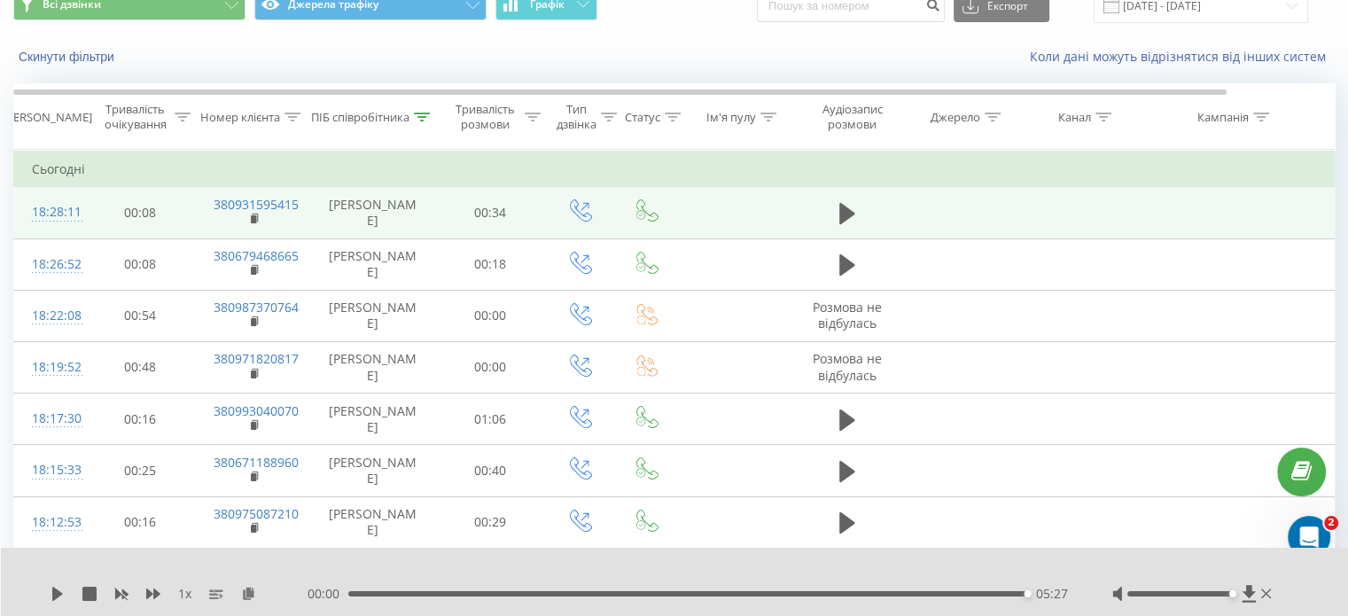
scroll to position [81, 0]
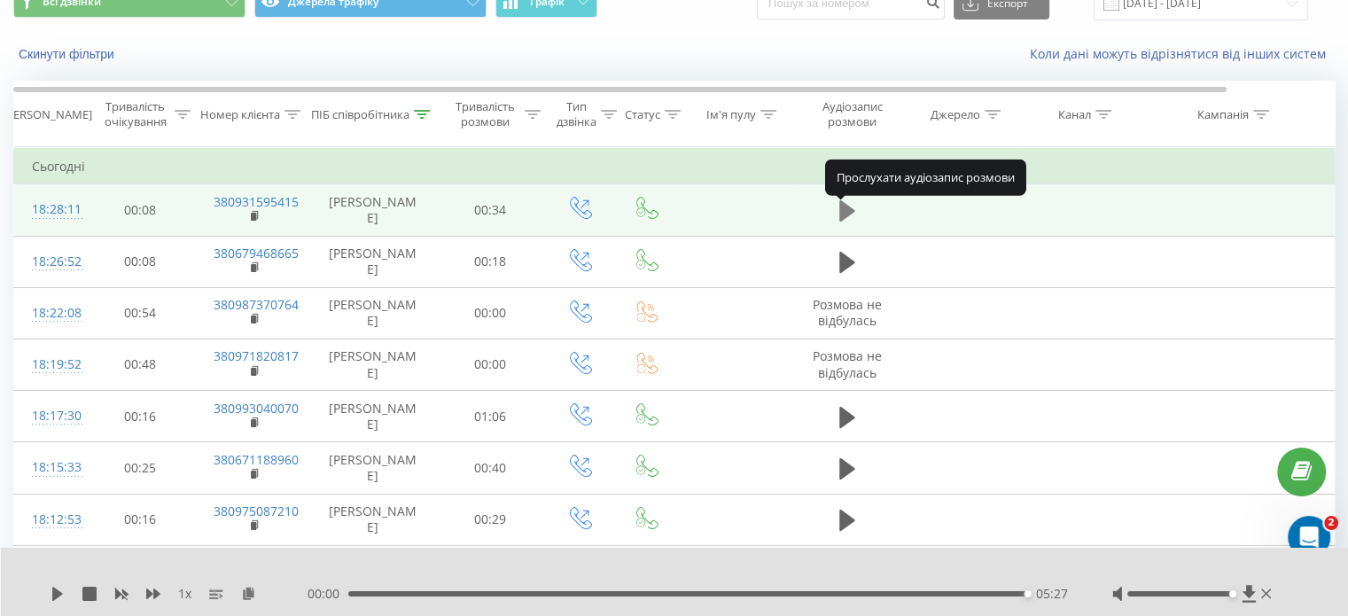
click at [845, 221] on icon at bounding box center [847, 210] width 16 height 21
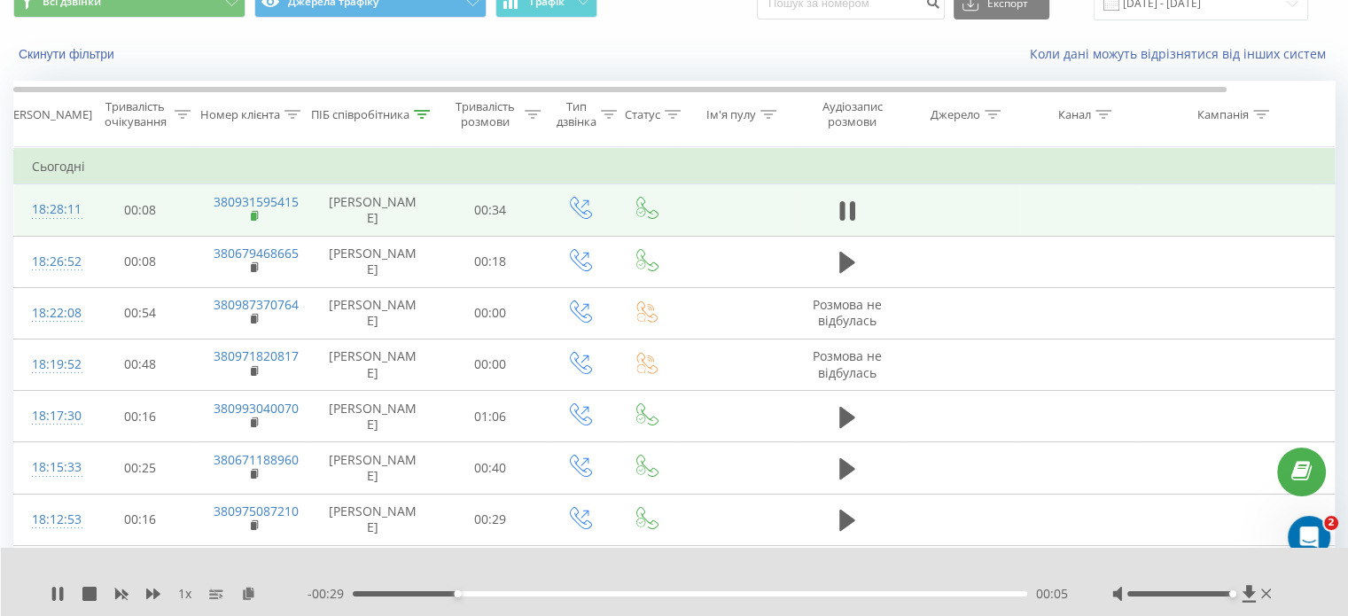
click at [252, 220] on rect at bounding box center [253, 217] width 5 height 8
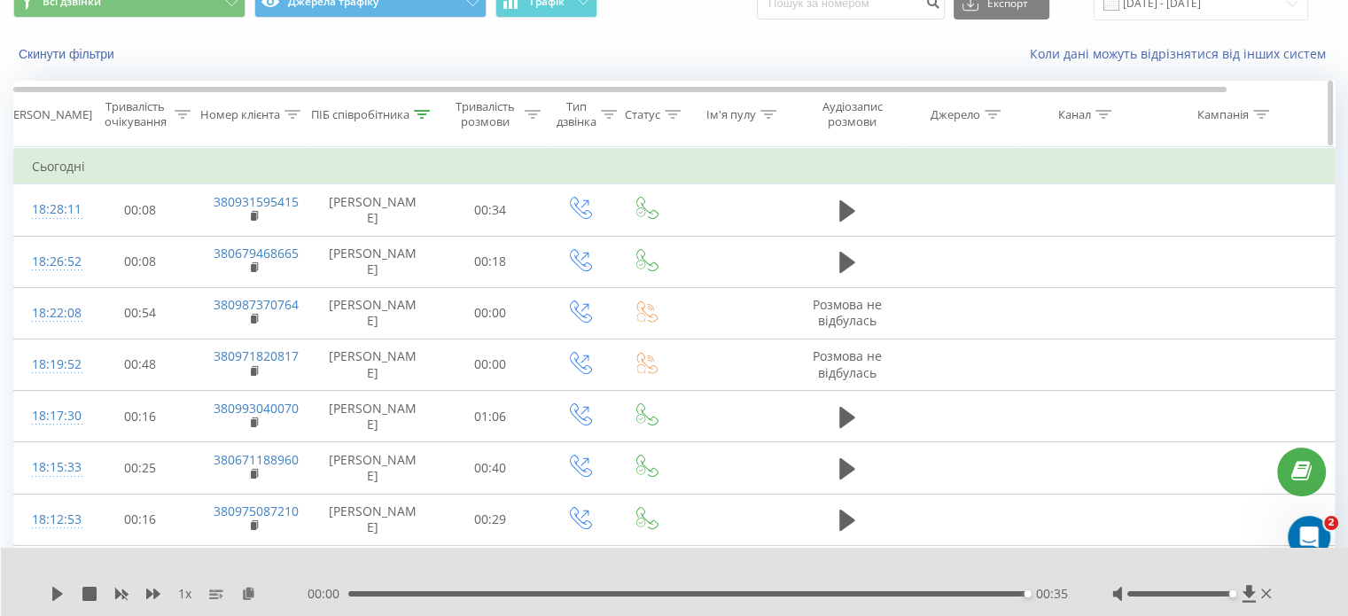
scroll to position [0, 0]
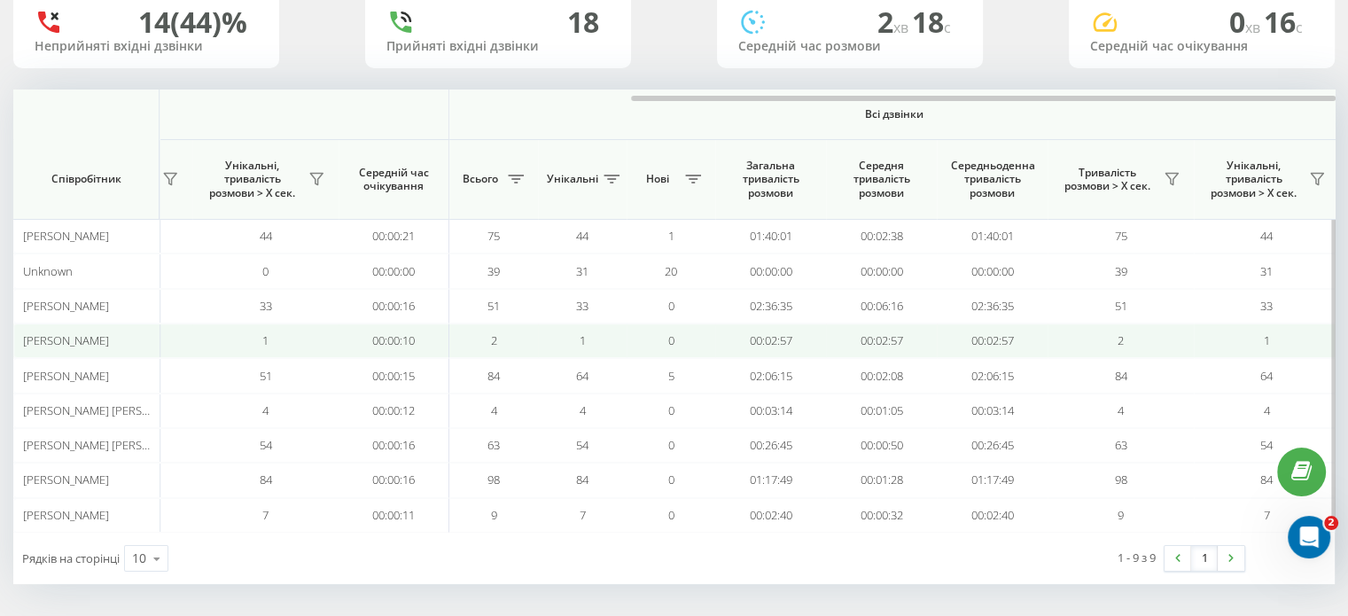
scroll to position [0, 1151]
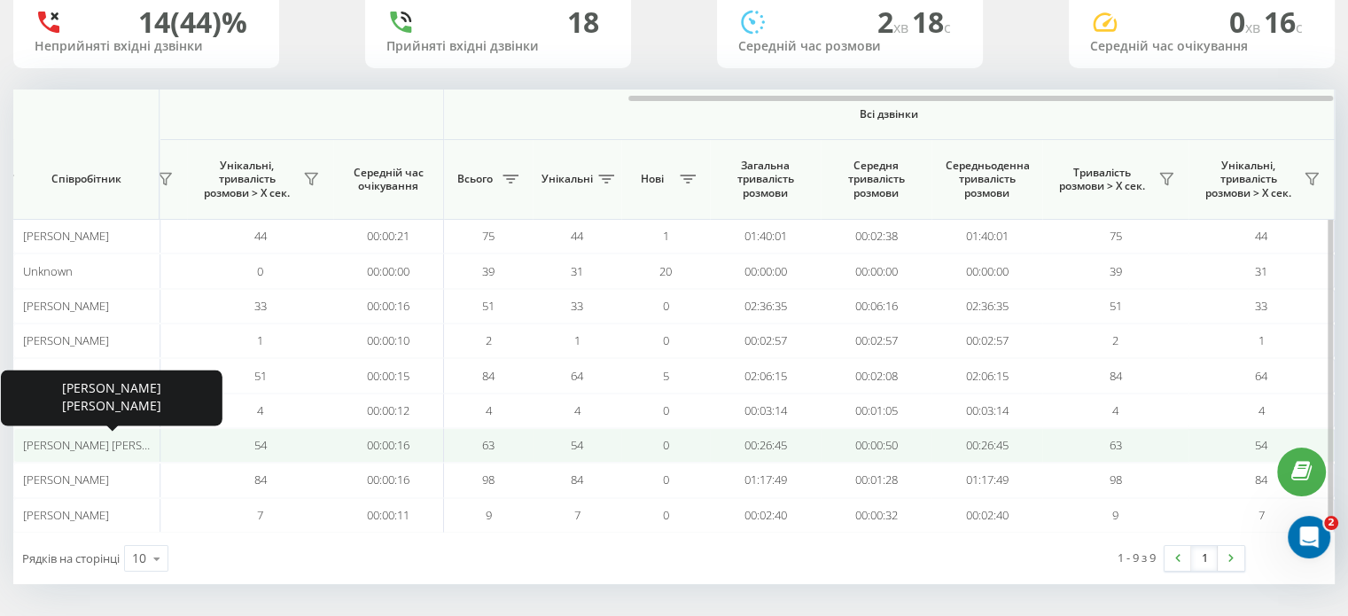
click at [129, 439] on span "Побойнов Олег Володимирович" at bounding box center [110, 445] width 175 height 16
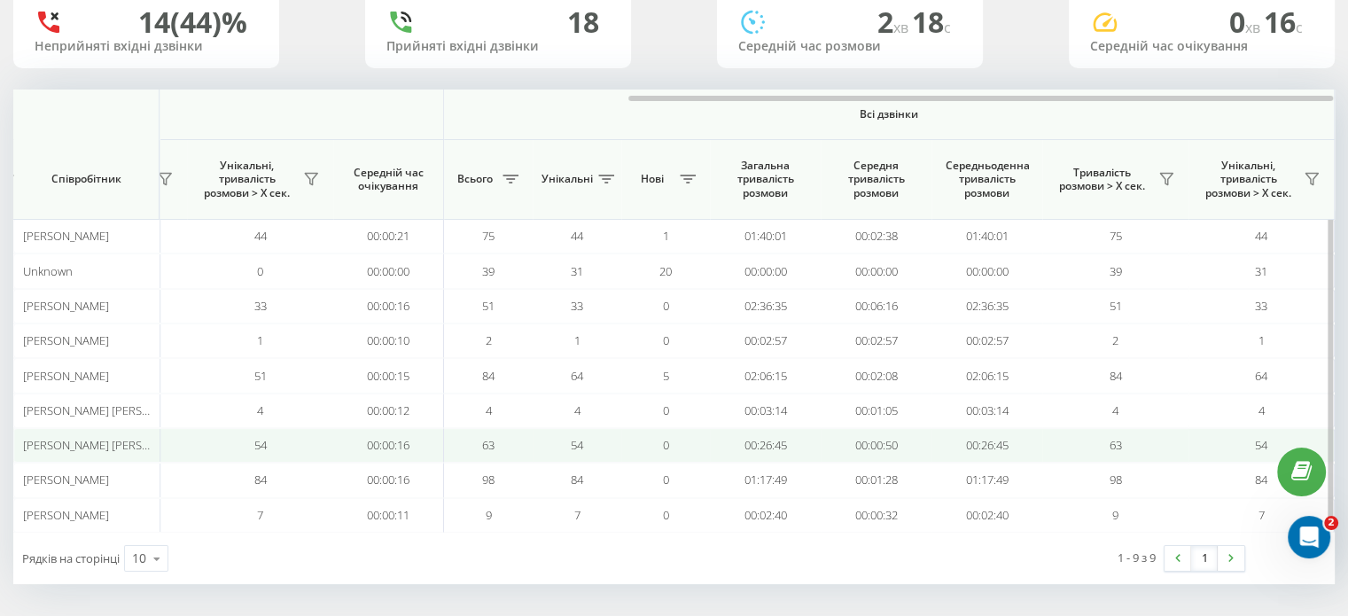
click at [46, 442] on span "Побойнов Олег Володимирович" at bounding box center [110, 445] width 175 height 16
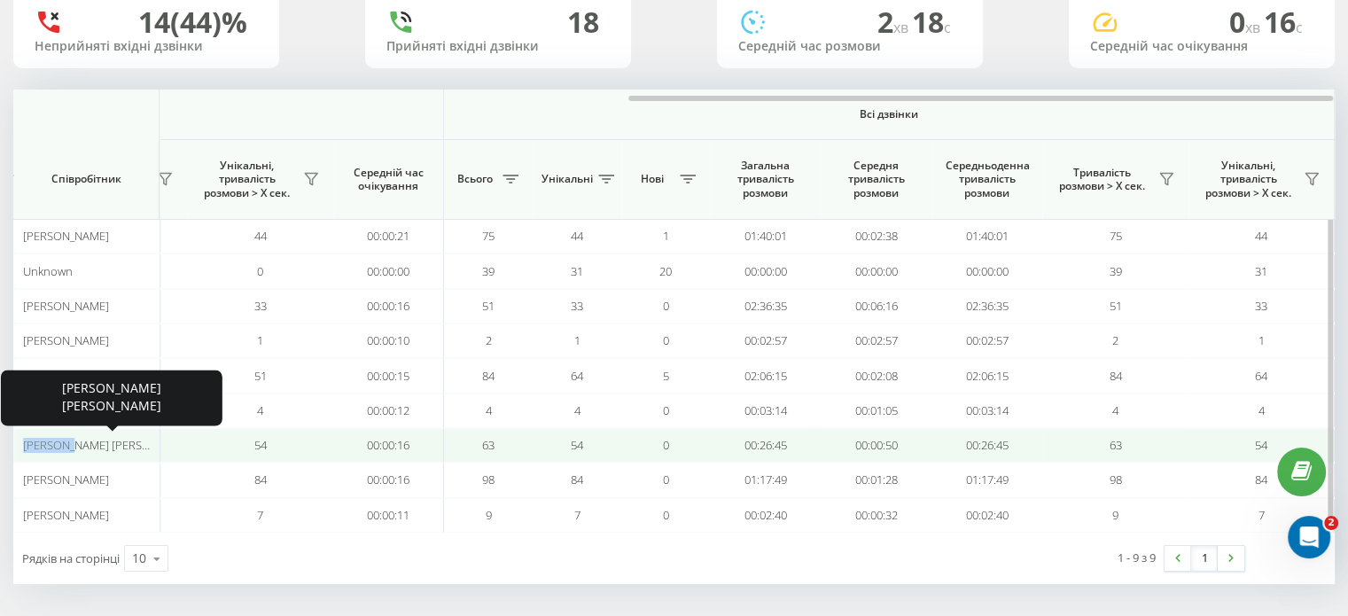
click at [46, 442] on span "Побойнов Олег Володимирович" at bounding box center [110, 445] width 175 height 16
copy span "Побойнов"
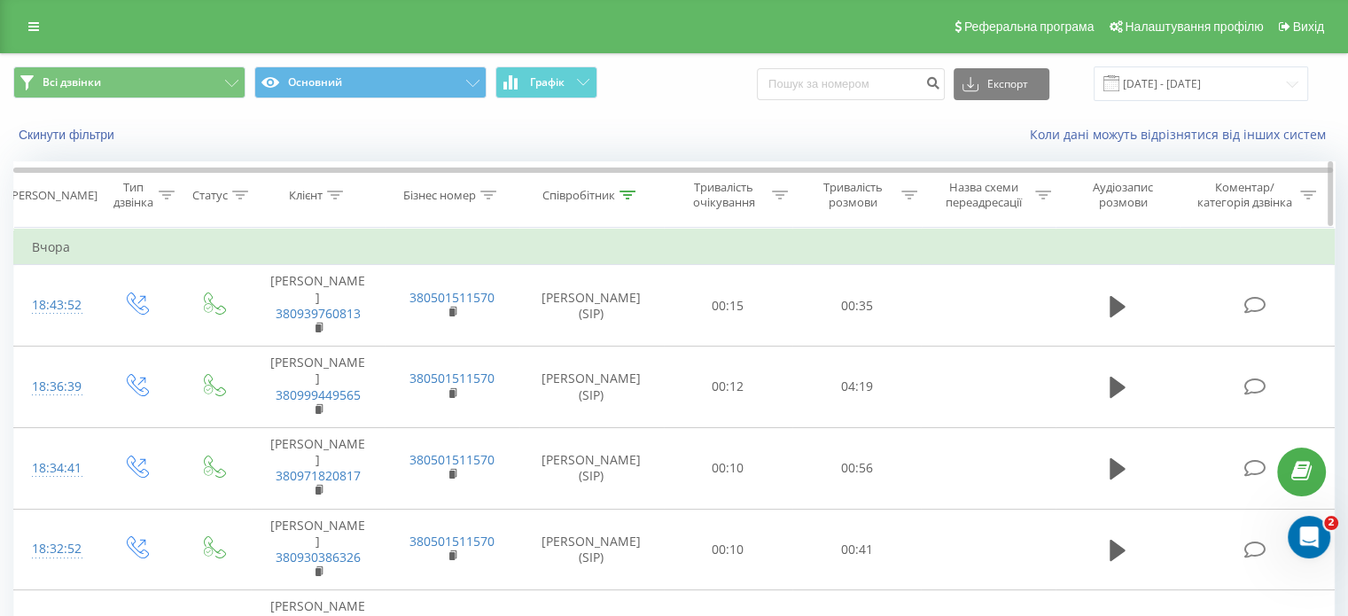
click at [628, 195] on icon at bounding box center [628, 195] width 16 height 9
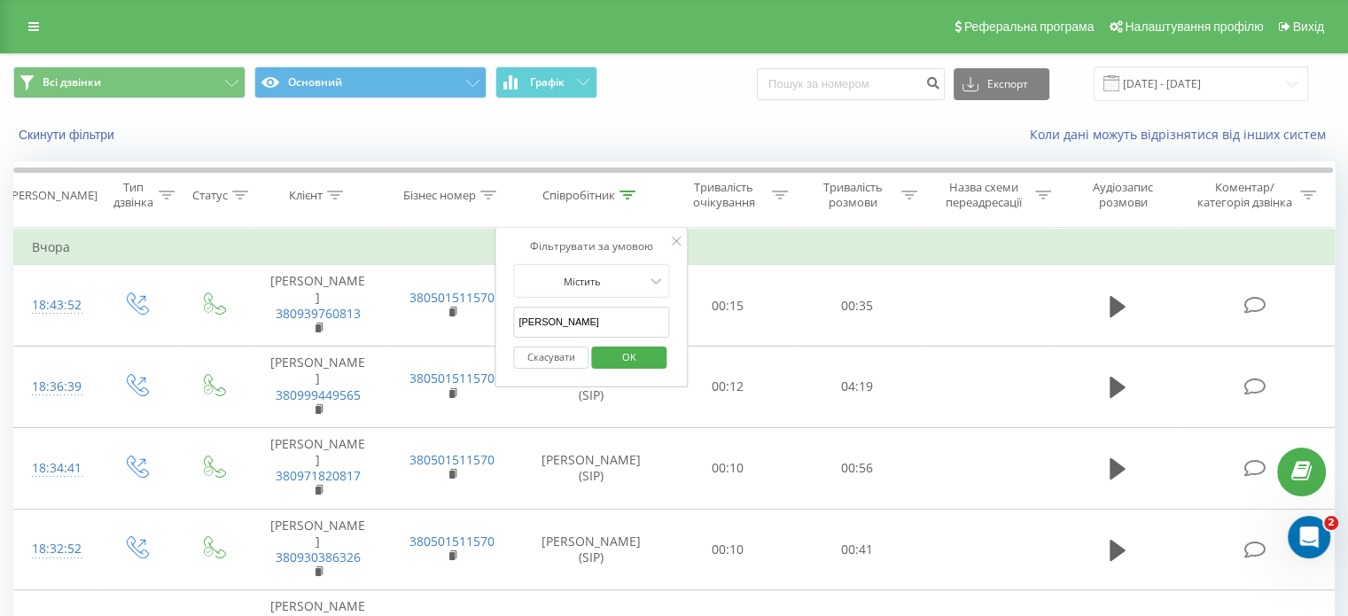
click at [552, 330] on input "[PERSON_NAME]" at bounding box center [591, 322] width 156 height 31
paste input "обойнов"
type input "Побойнов"
click at [657, 350] on button "OK" at bounding box center [628, 358] width 75 height 22
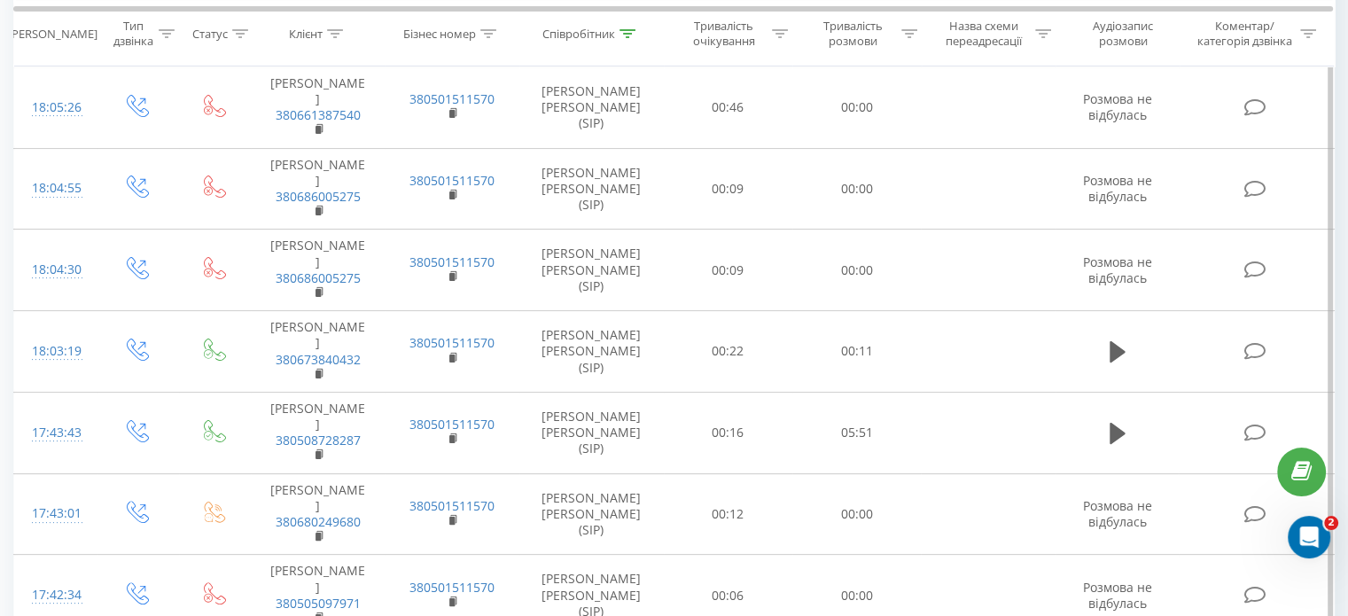
scroll to position [362, 0]
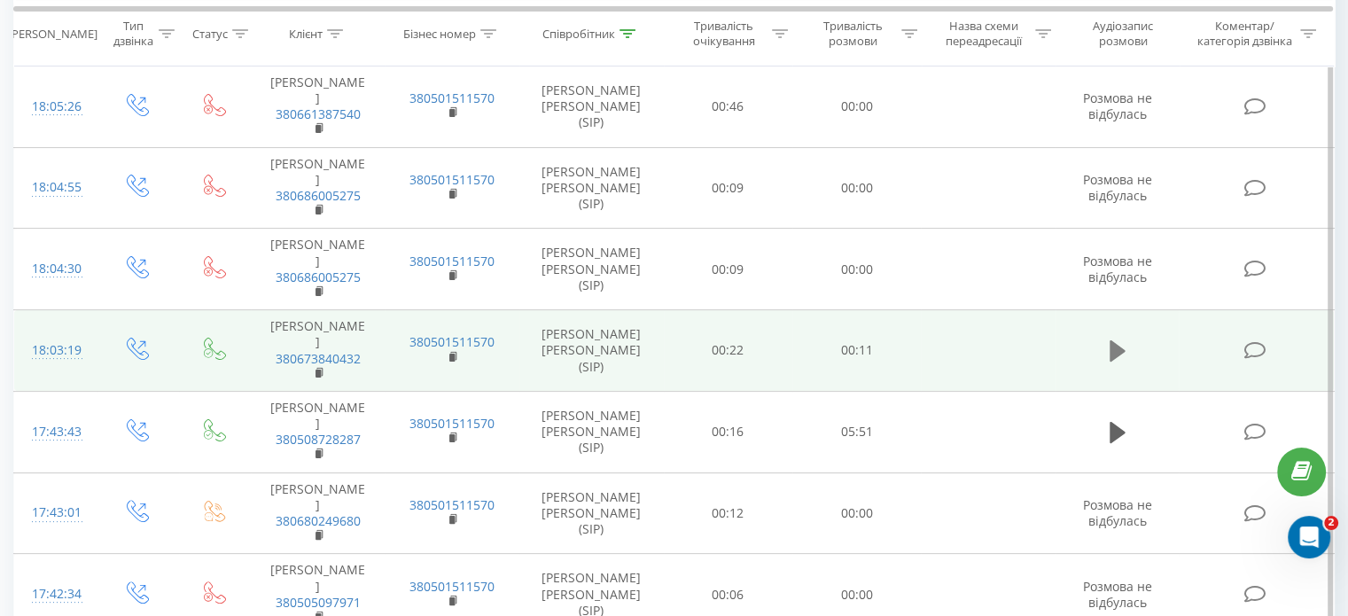
click at [1116, 346] on icon at bounding box center [1118, 350] width 16 height 21
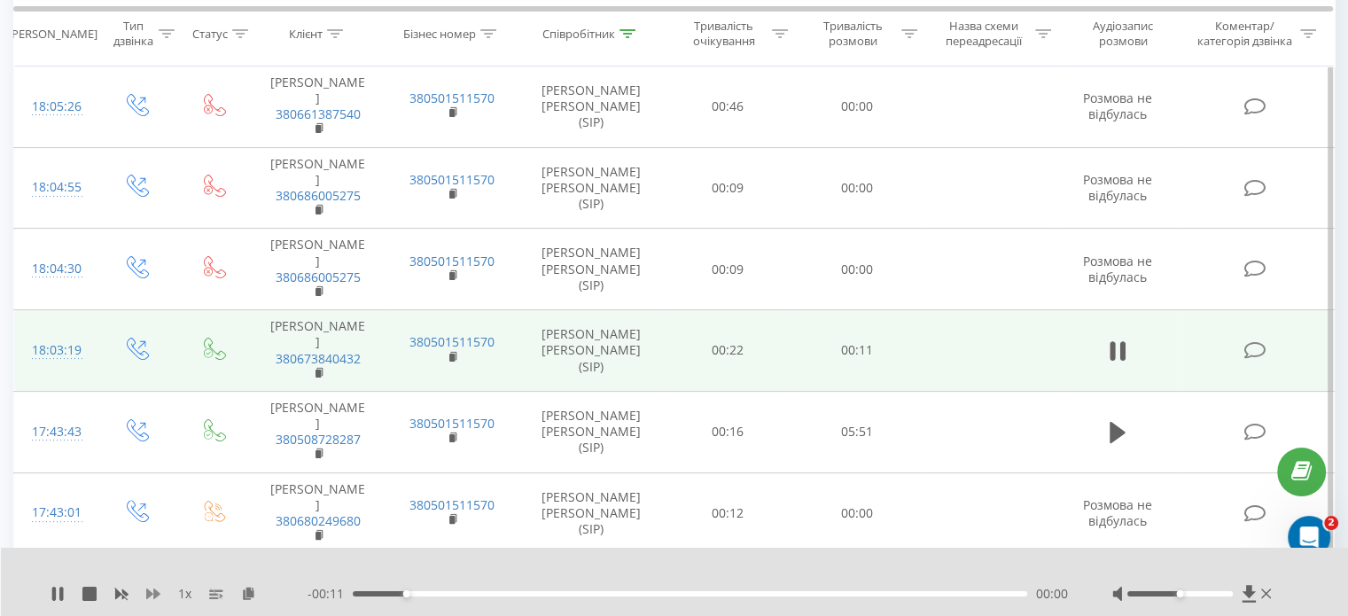
click at [156, 596] on icon at bounding box center [153, 594] width 14 height 11
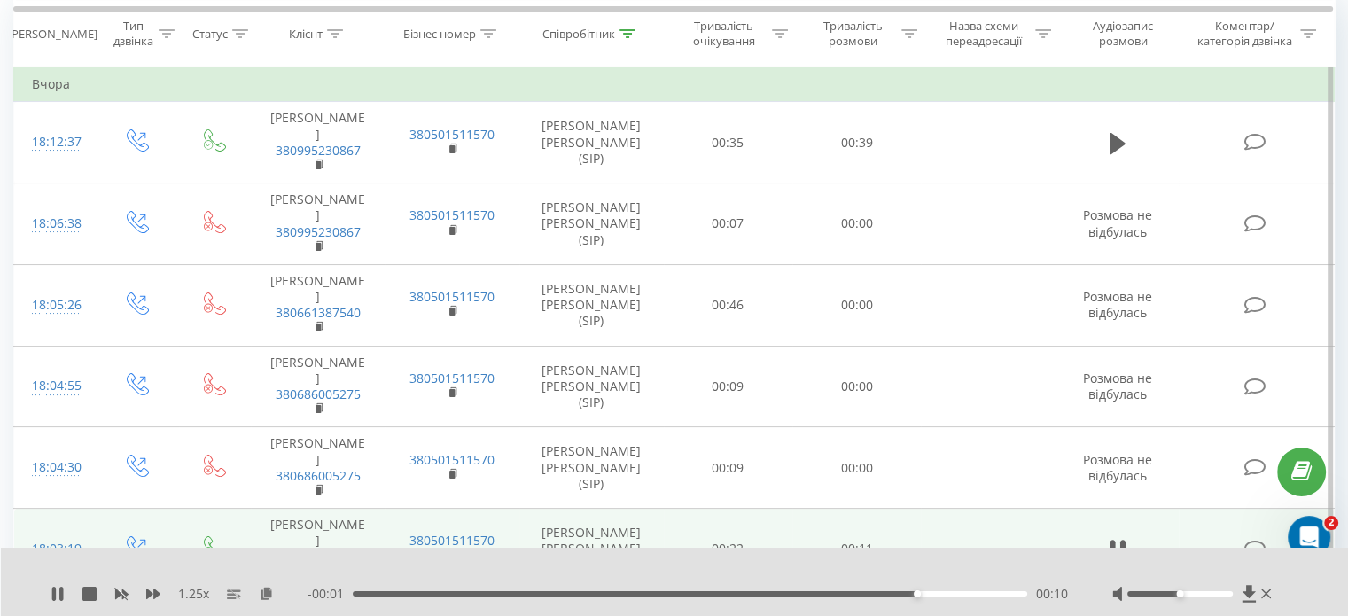
scroll to position [0, 0]
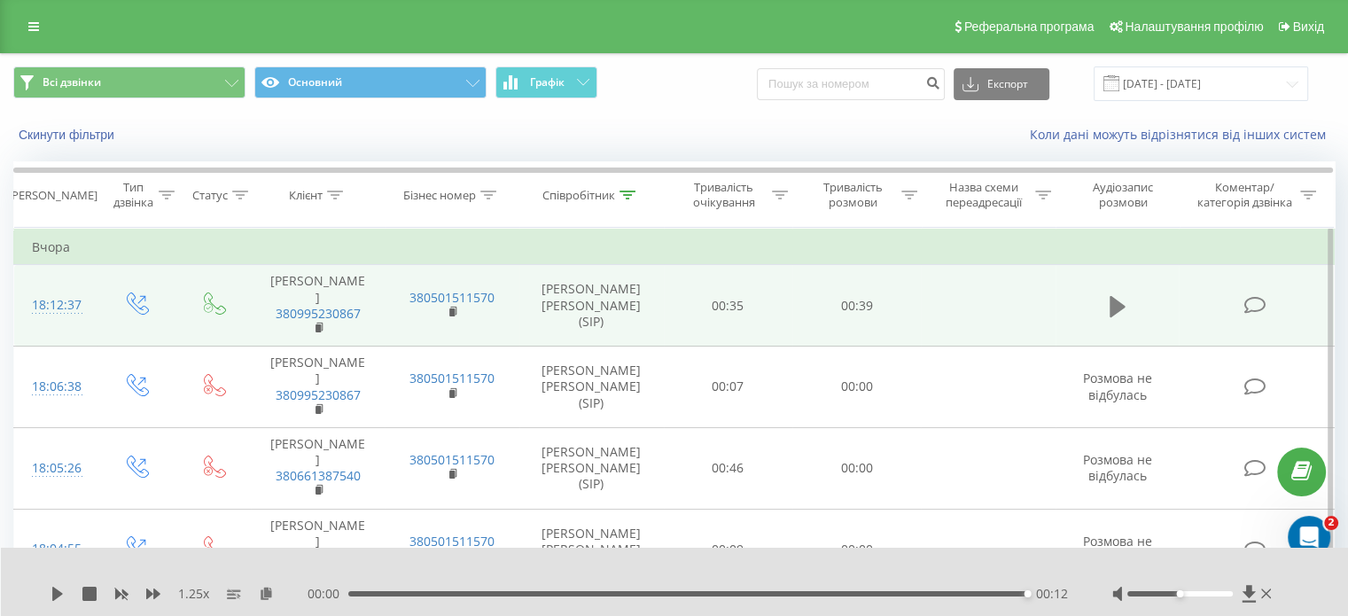
click at [1112, 311] on icon at bounding box center [1118, 306] width 16 height 21
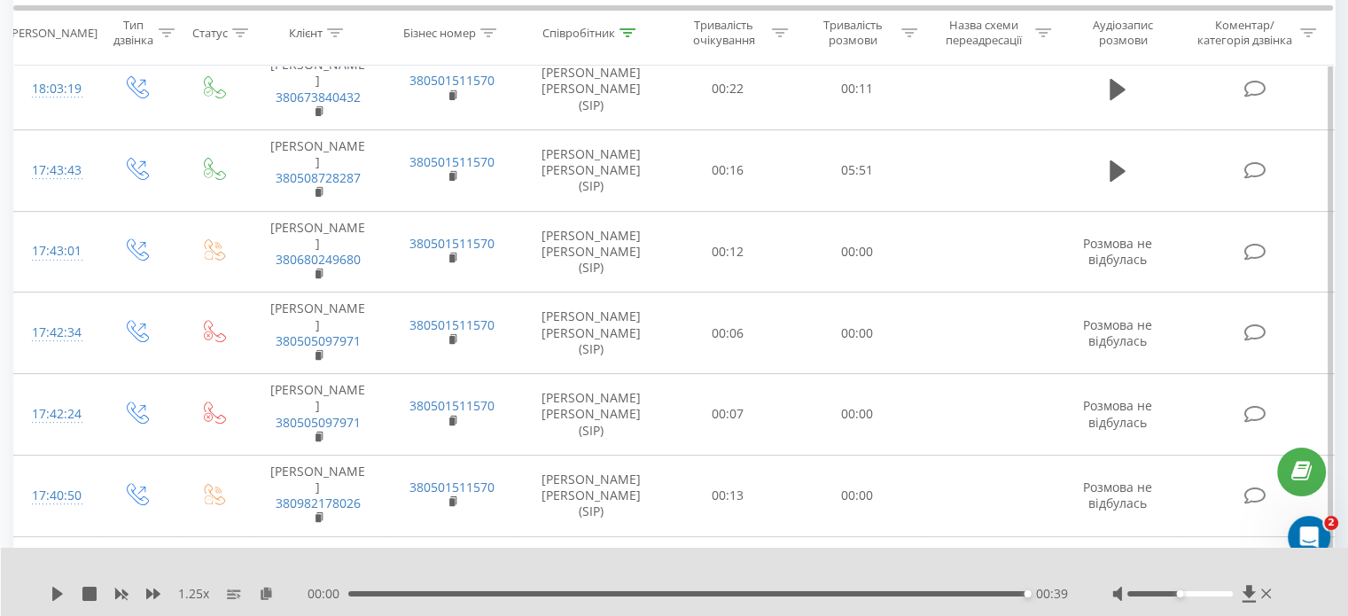
scroll to position [617, 0]
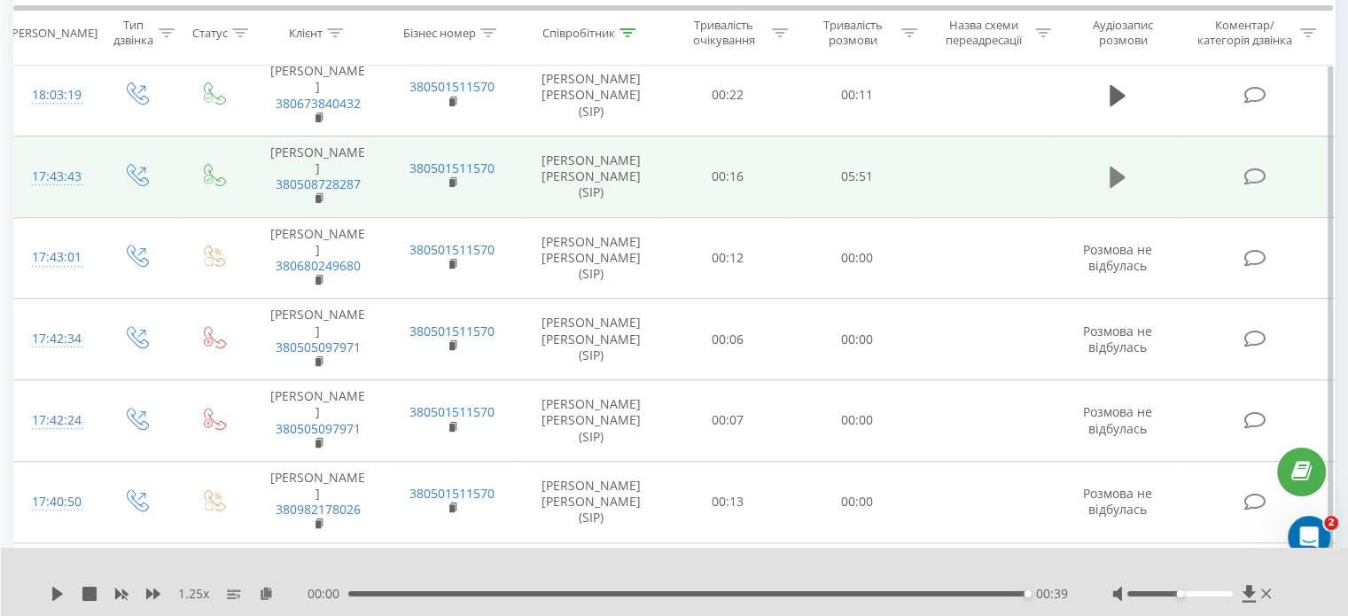
click at [1117, 167] on icon at bounding box center [1118, 177] width 16 height 21
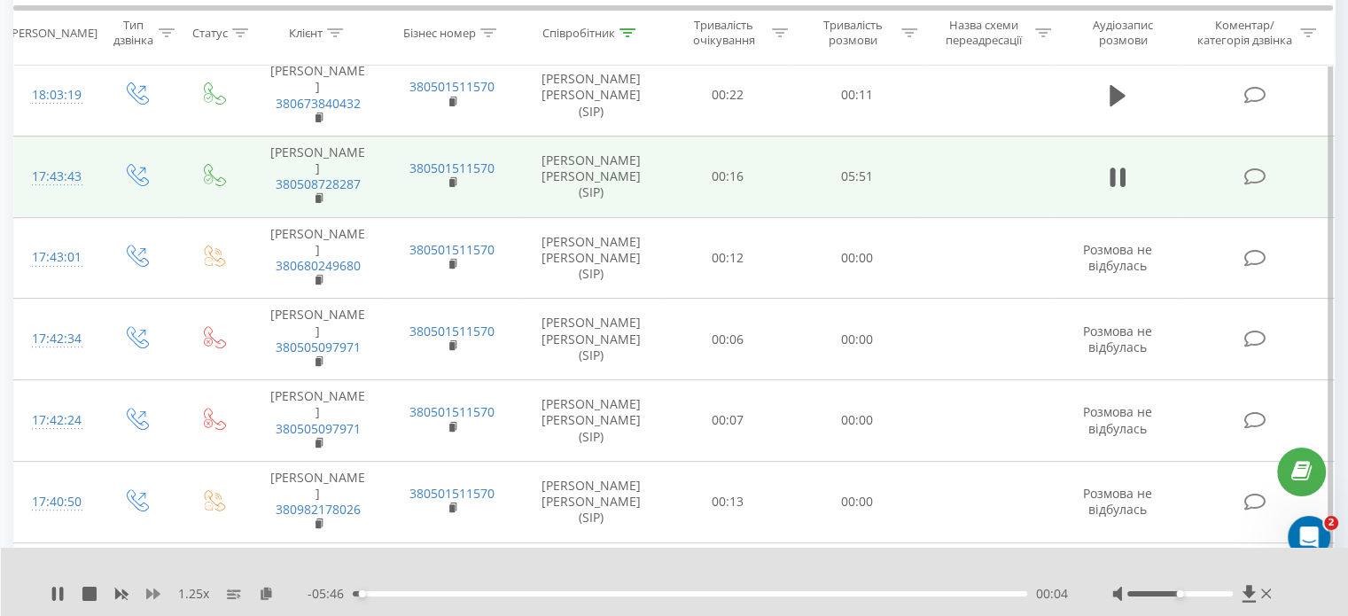
click at [156, 597] on icon at bounding box center [153, 594] width 14 height 11
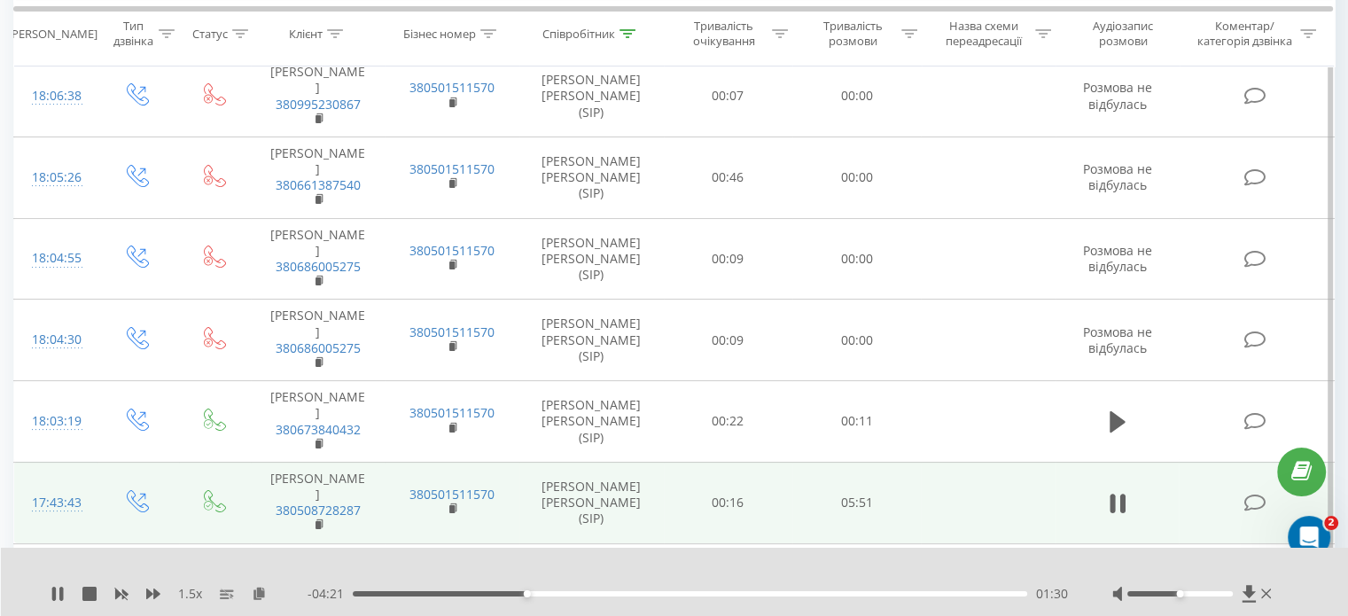
scroll to position [0, 0]
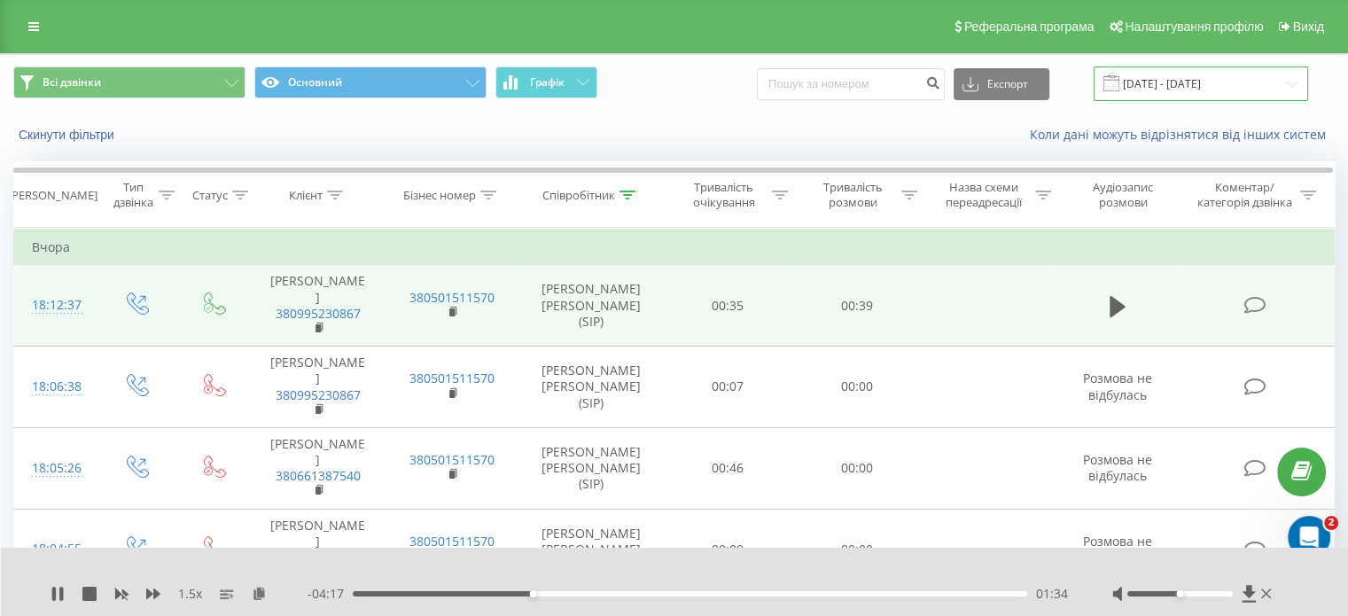
click at [1231, 84] on input "[DATE] - [DATE]" at bounding box center [1201, 83] width 215 height 35
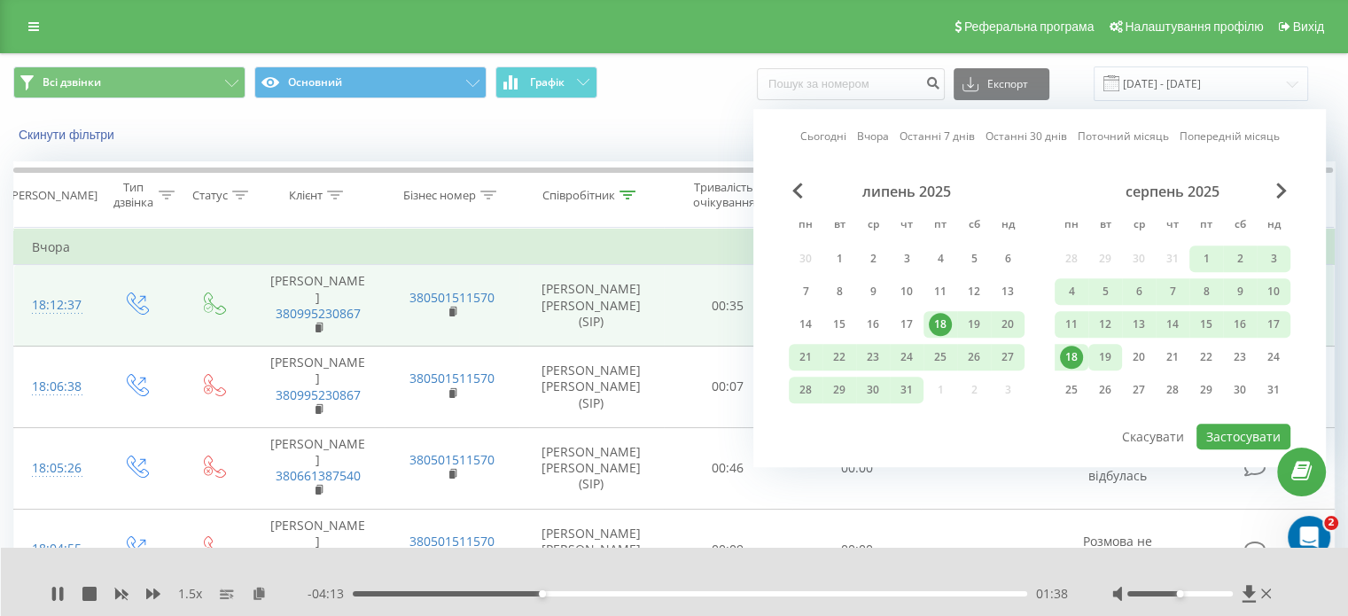
click at [1094, 350] on div "19" at bounding box center [1105, 357] width 23 height 23
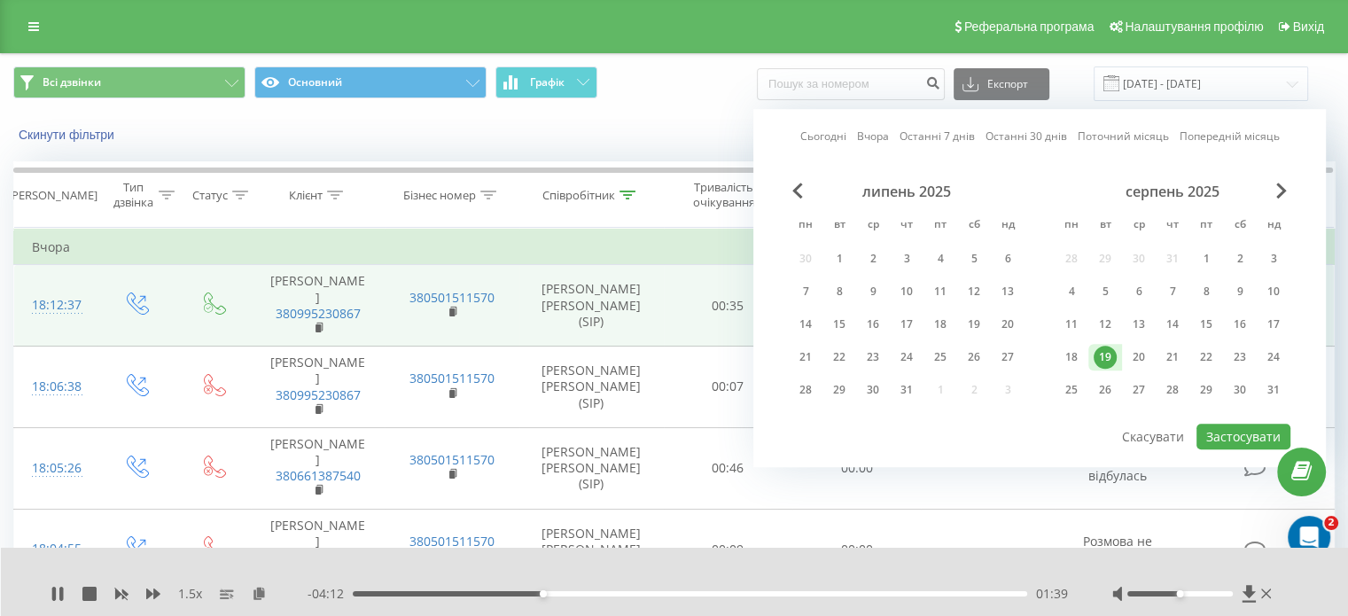
click at [1094, 350] on div "19" at bounding box center [1105, 357] width 23 height 23
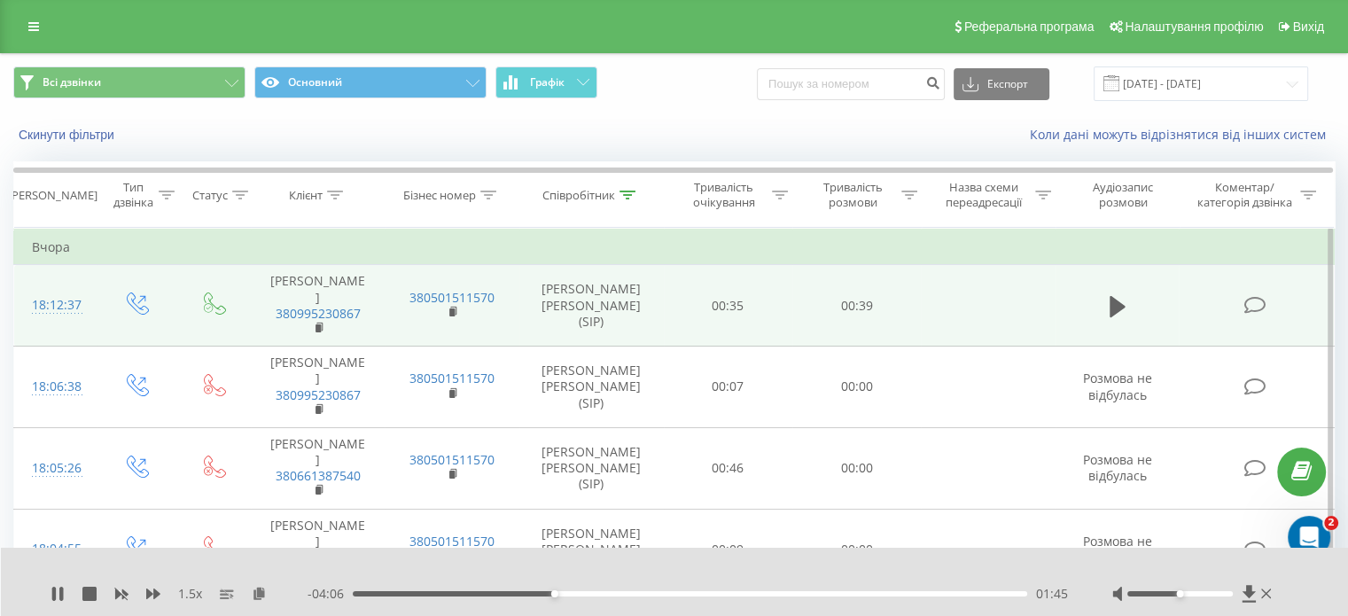
click at [679, 240] on td "Вчора" at bounding box center [674, 247] width 1321 height 35
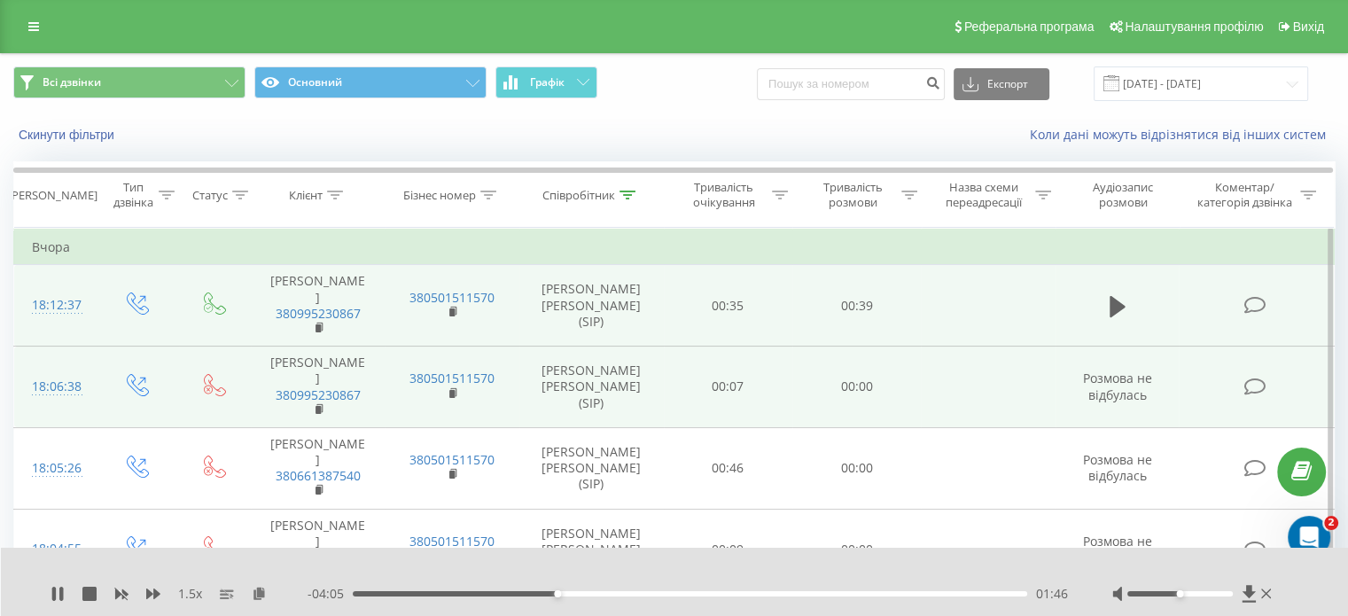
click at [1028, 362] on td at bounding box center [988, 388] width 134 height 82
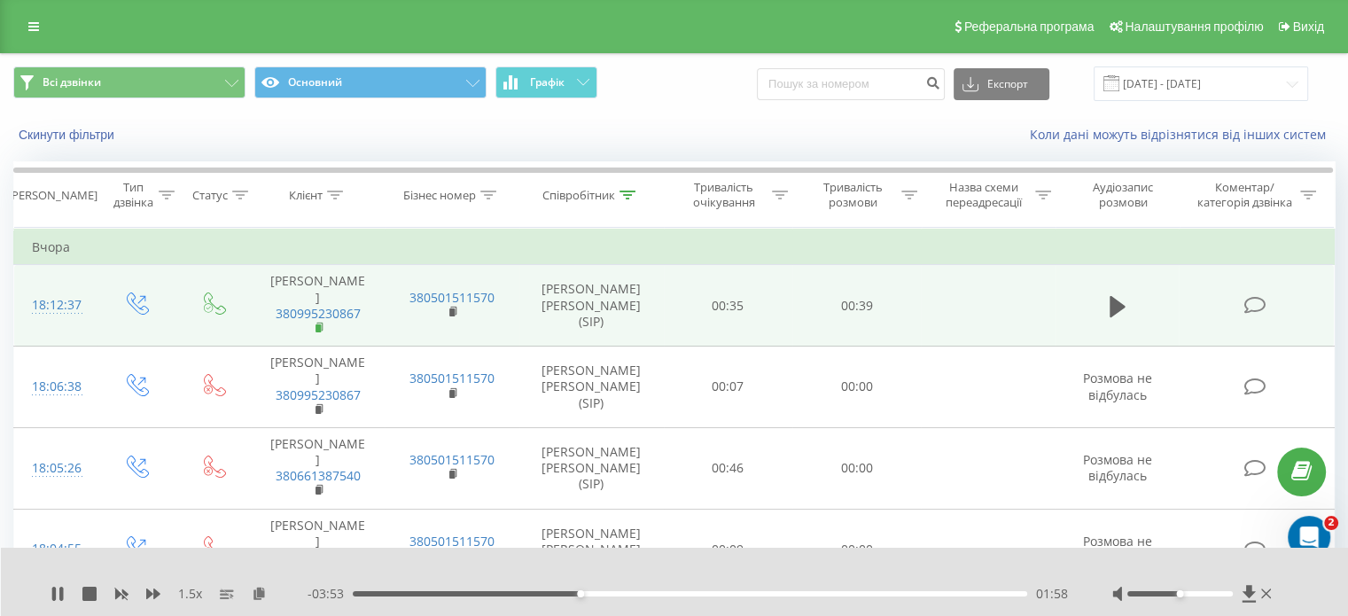
click at [319, 324] on rect at bounding box center [318, 328] width 5 height 8
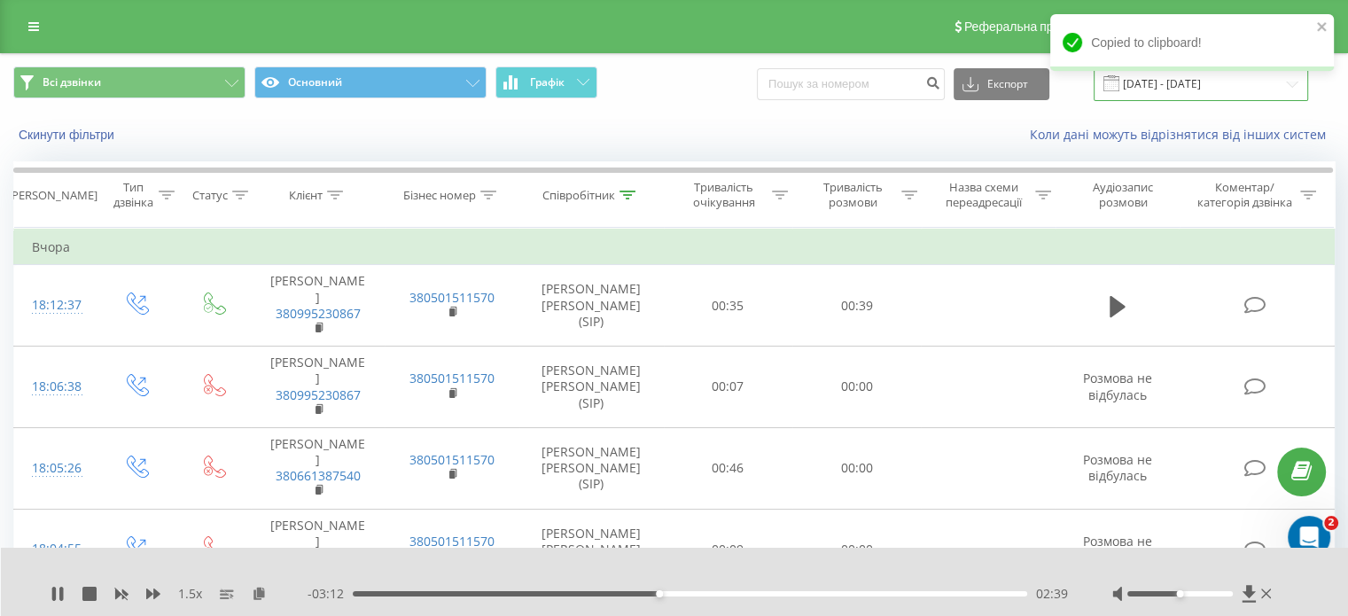
click at [1188, 90] on input "[DATE] - [DATE]" at bounding box center [1201, 83] width 215 height 35
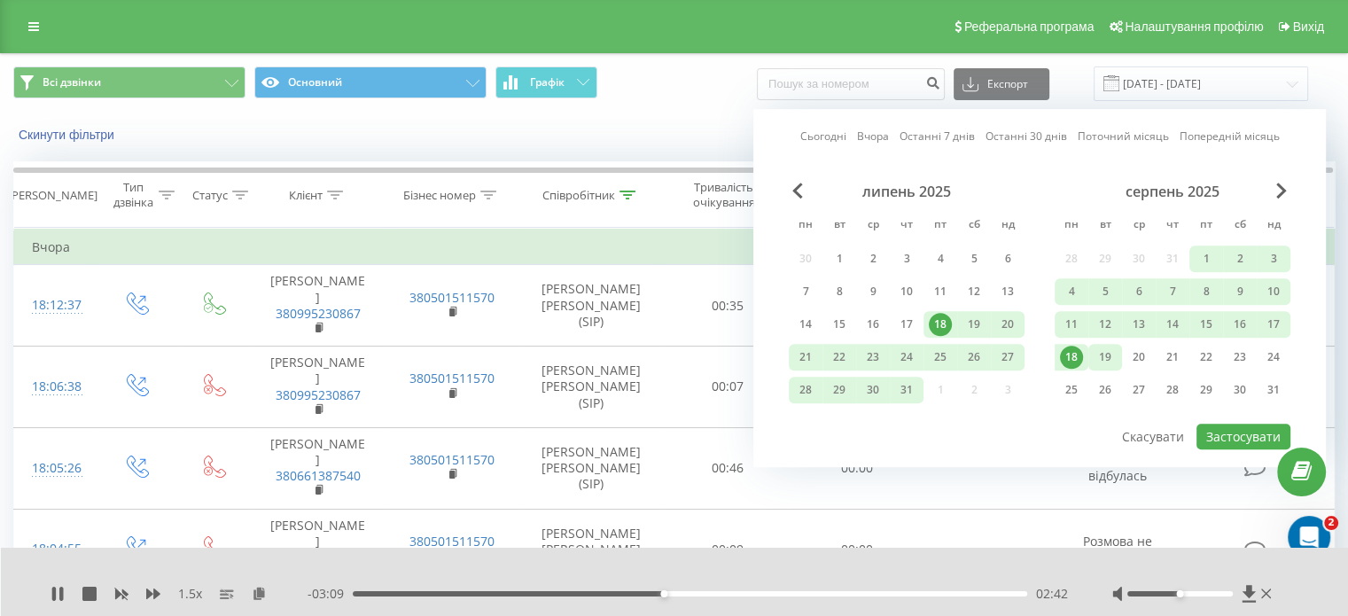
click at [1105, 350] on div "19" at bounding box center [1105, 357] width 23 height 23
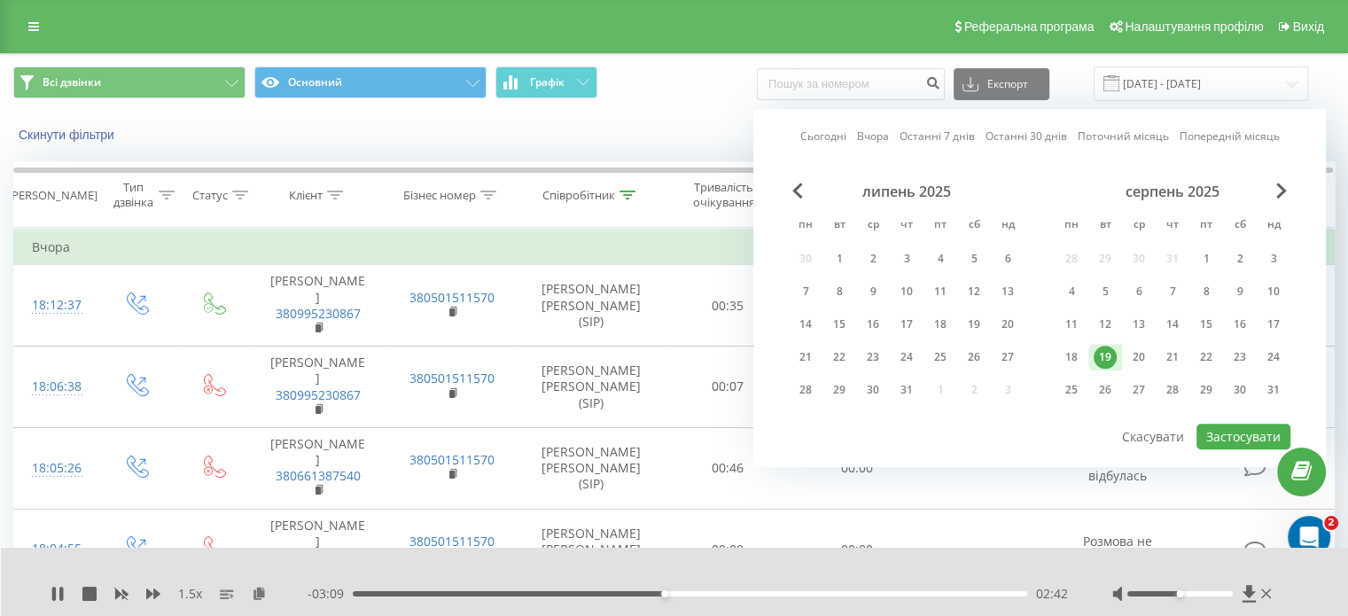
click at [1105, 350] on div "19" at bounding box center [1105, 357] width 23 height 23
click at [1216, 435] on button "Застосувати" at bounding box center [1244, 437] width 94 height 26
type input "[DATE] - [DATE]"
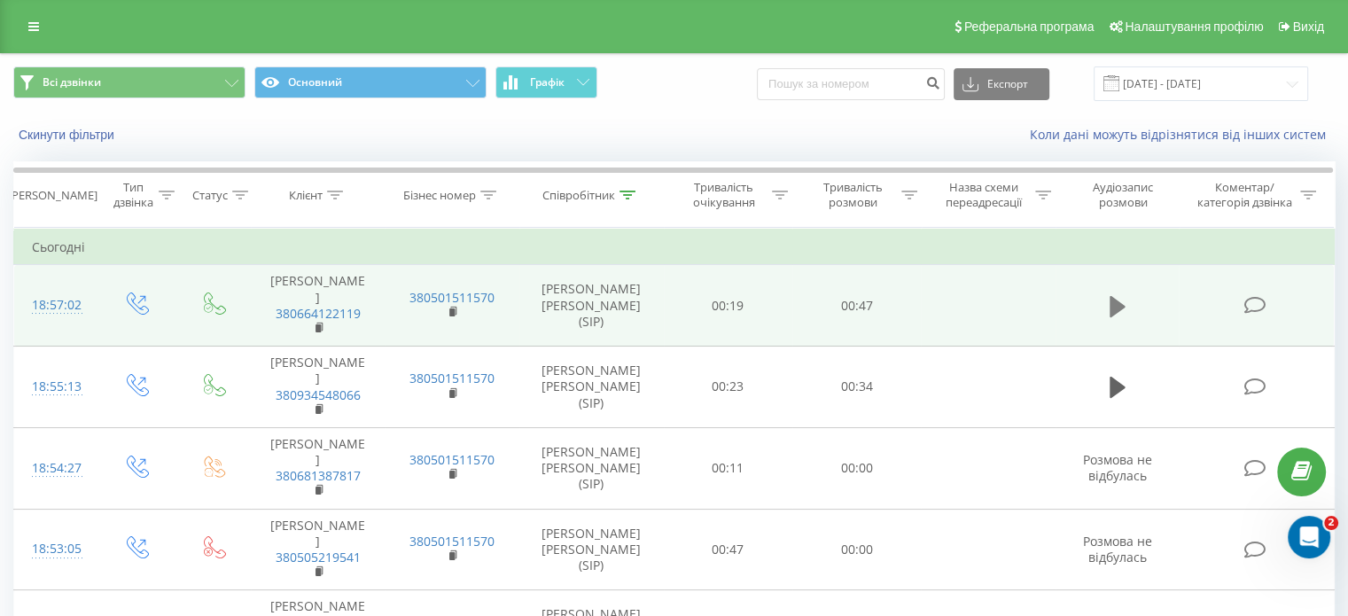
click at [1112, 306] on icon at bounding box center [1118, 306] width 16 height 21
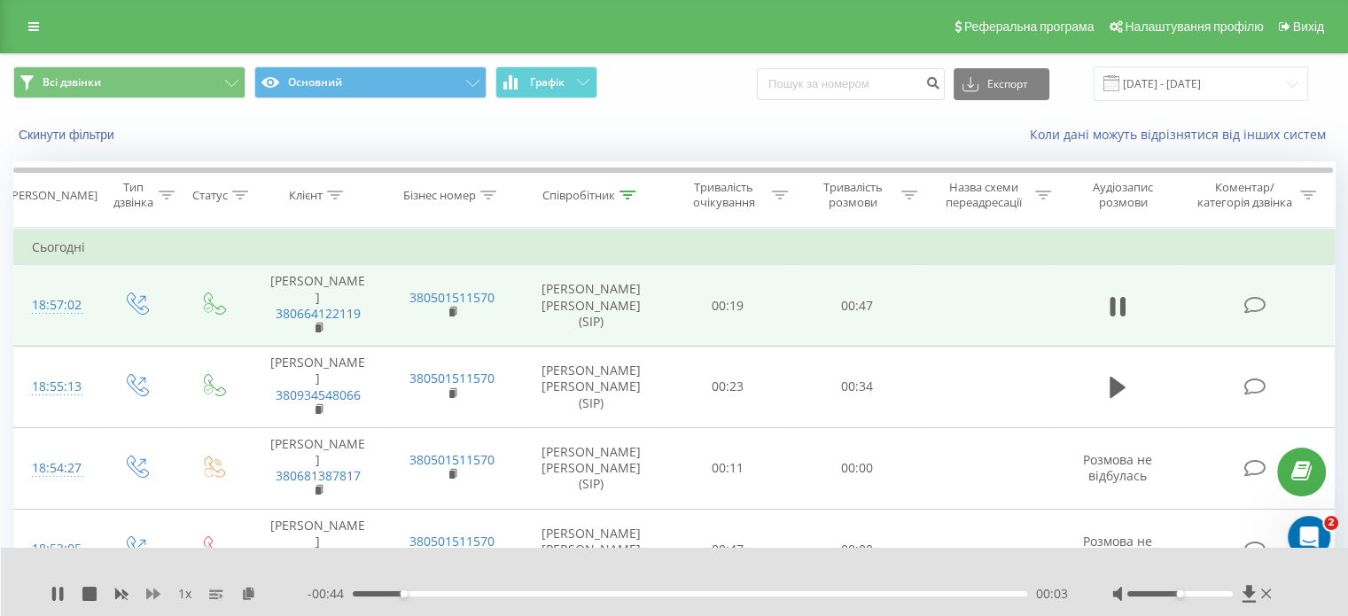
click at [152, 595] on icon at bounding box center [153, 594] width 14 height 14
click at [317, 329] on rect at bounding box center [318, 328] width 5 height 8
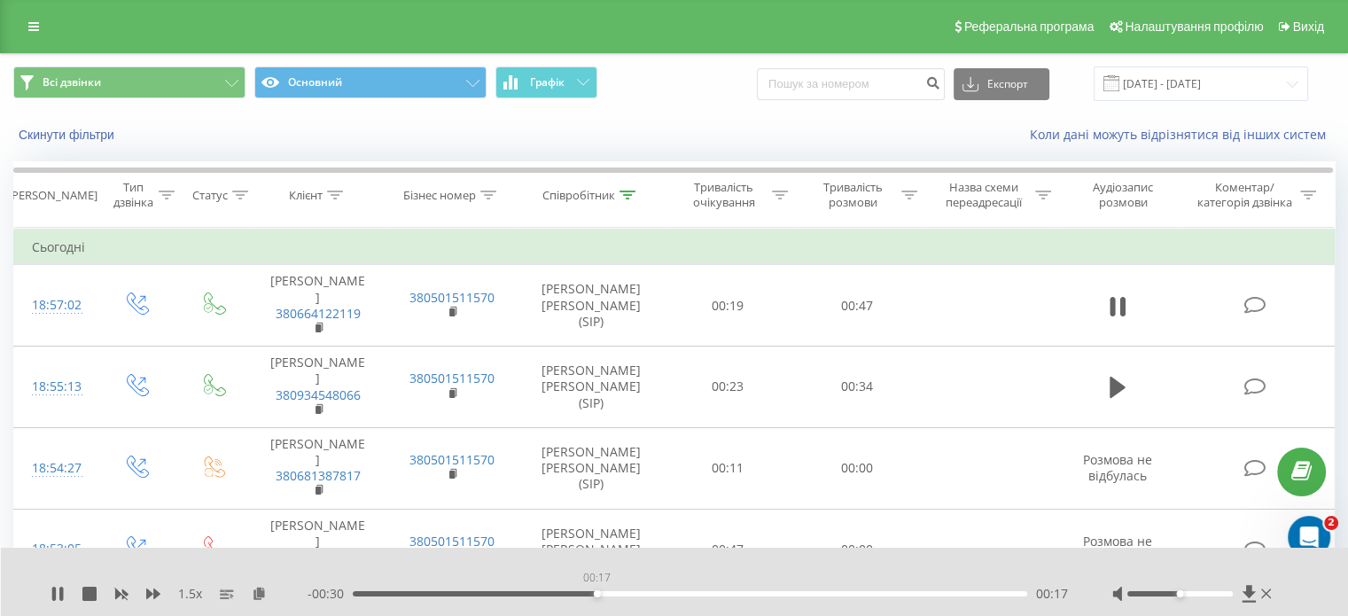
click at [597, 594] on div "00:17" at bounding box center [690, 593] width 675 height 5
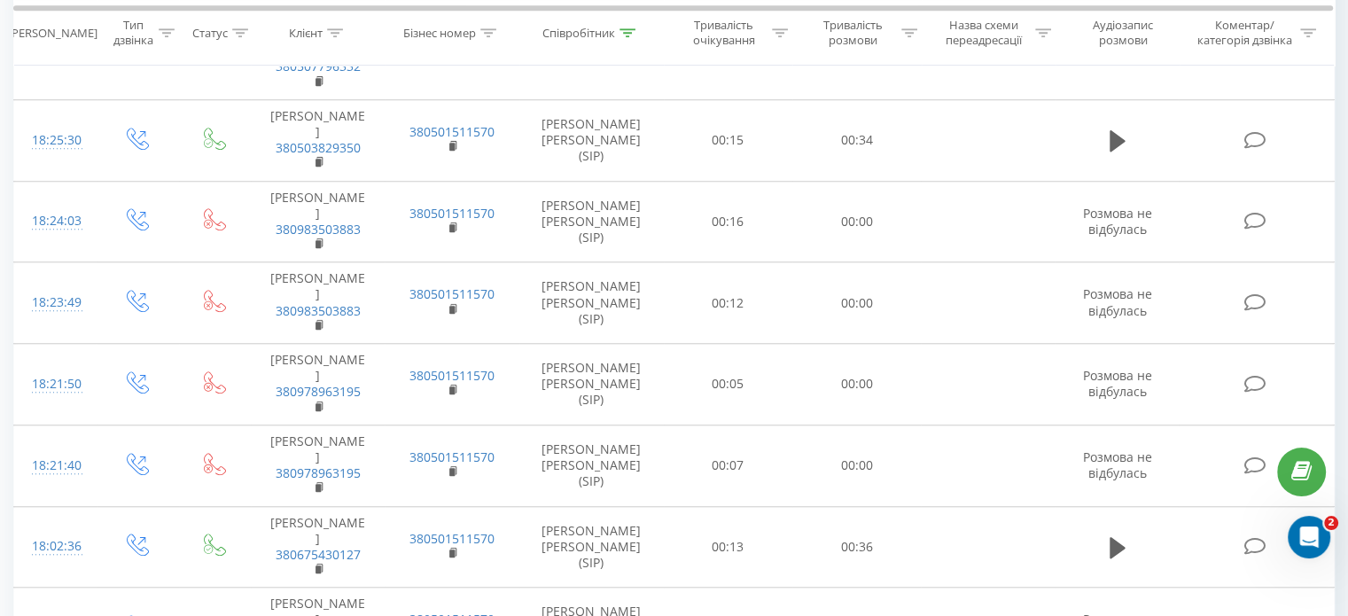
scroll to position [1619, 0]
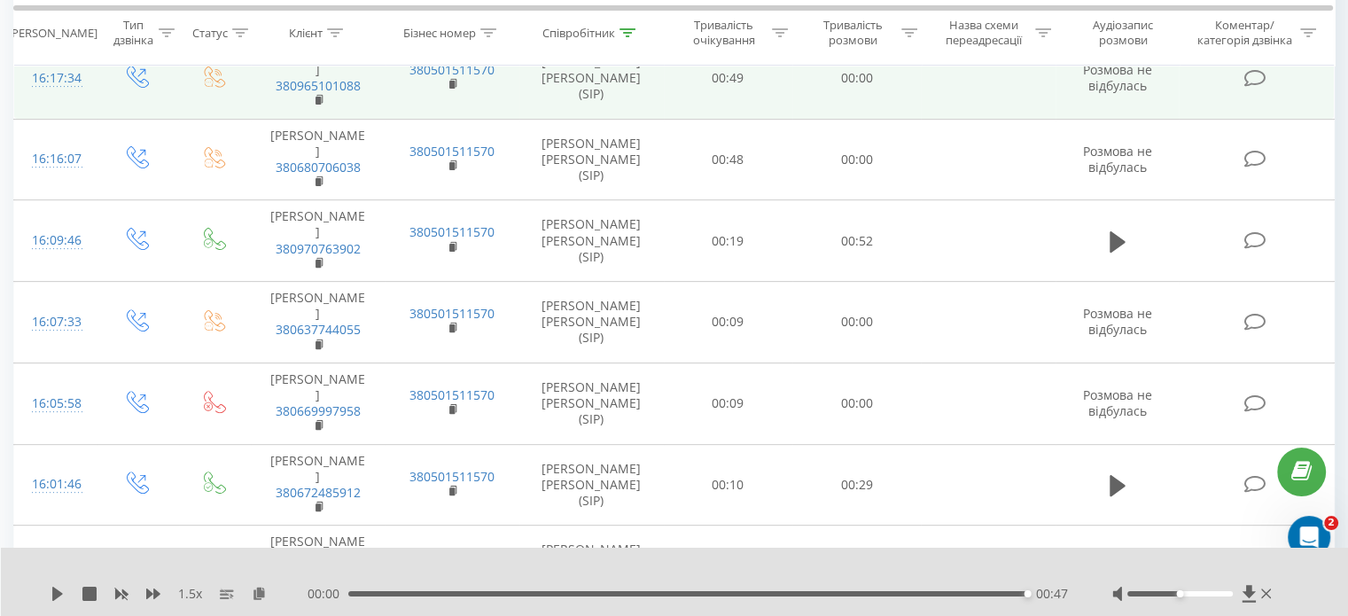
scroll to position [741, 0]
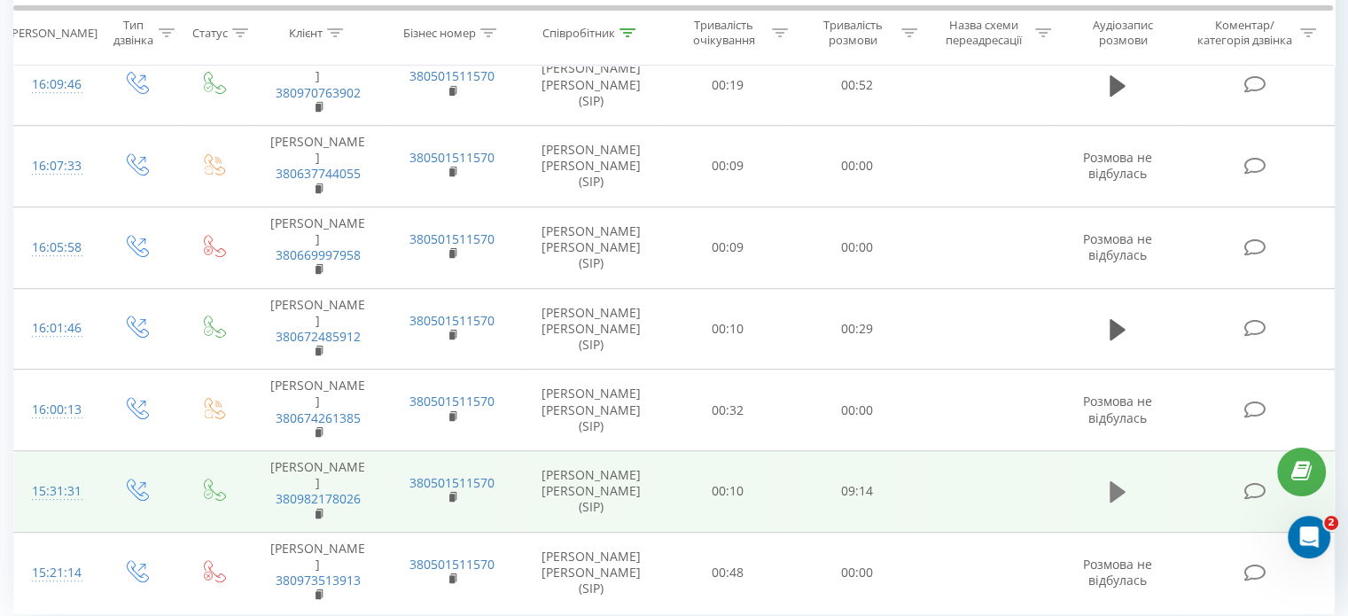
click at [1113, 481] on icon at bounding box center [1118, 491] width 16 height 21
click at [316, 511] on rect at bounding box center [318, 515] width 5 height 8
